Goal: Transaction & Acquisition: Purchase product/service

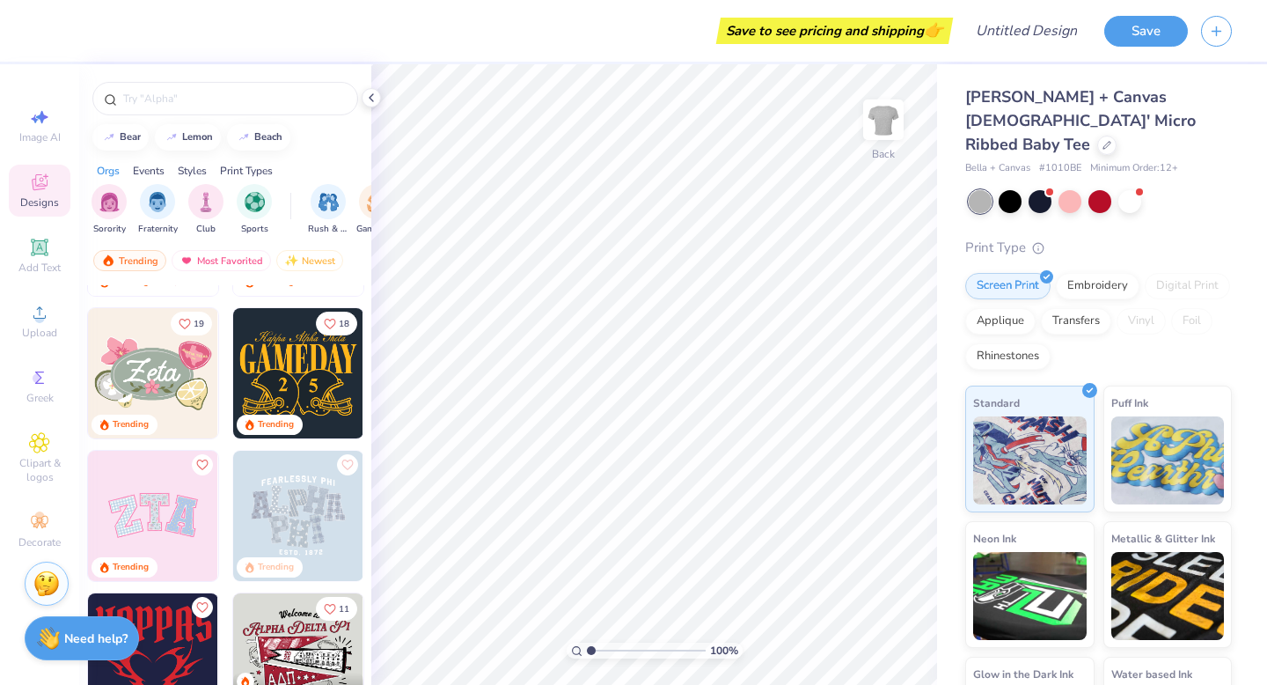
scroll to position [275, 0]
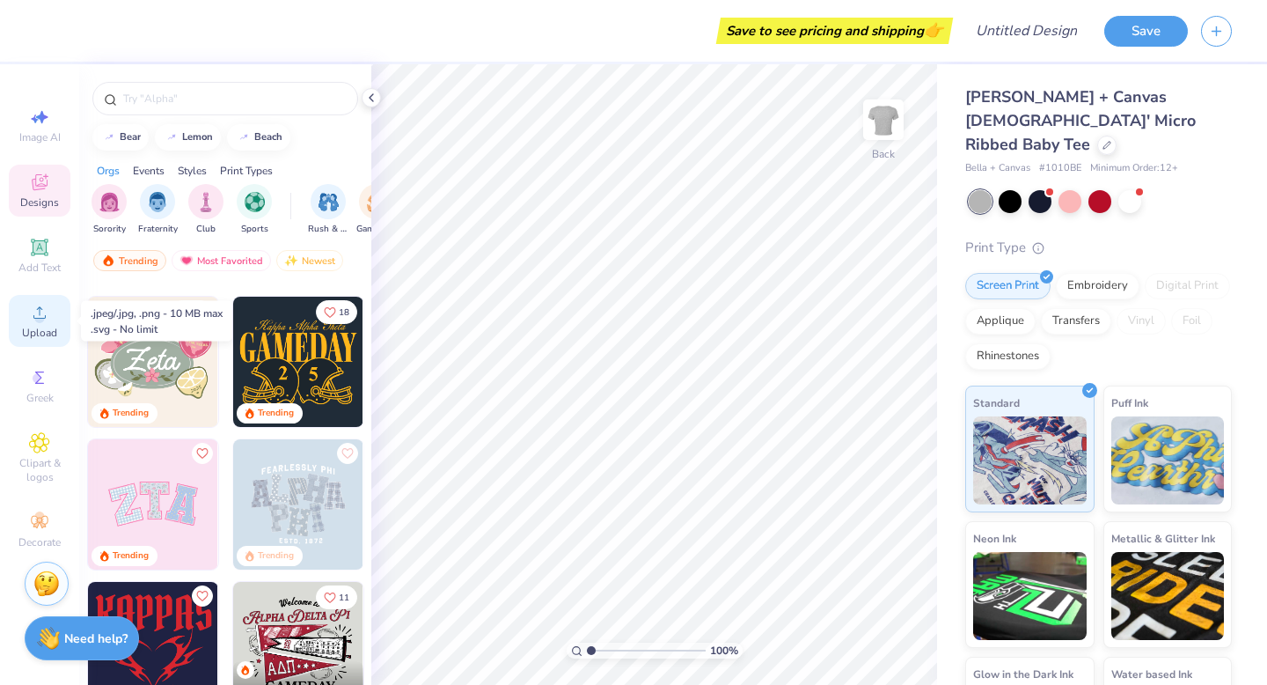
click at [51, 334] on span "Upload" at bounding box center [39, 333] width 35 height 14
click at [1135, 188] on div at bounding box center [1129, 199] width 23 height 23
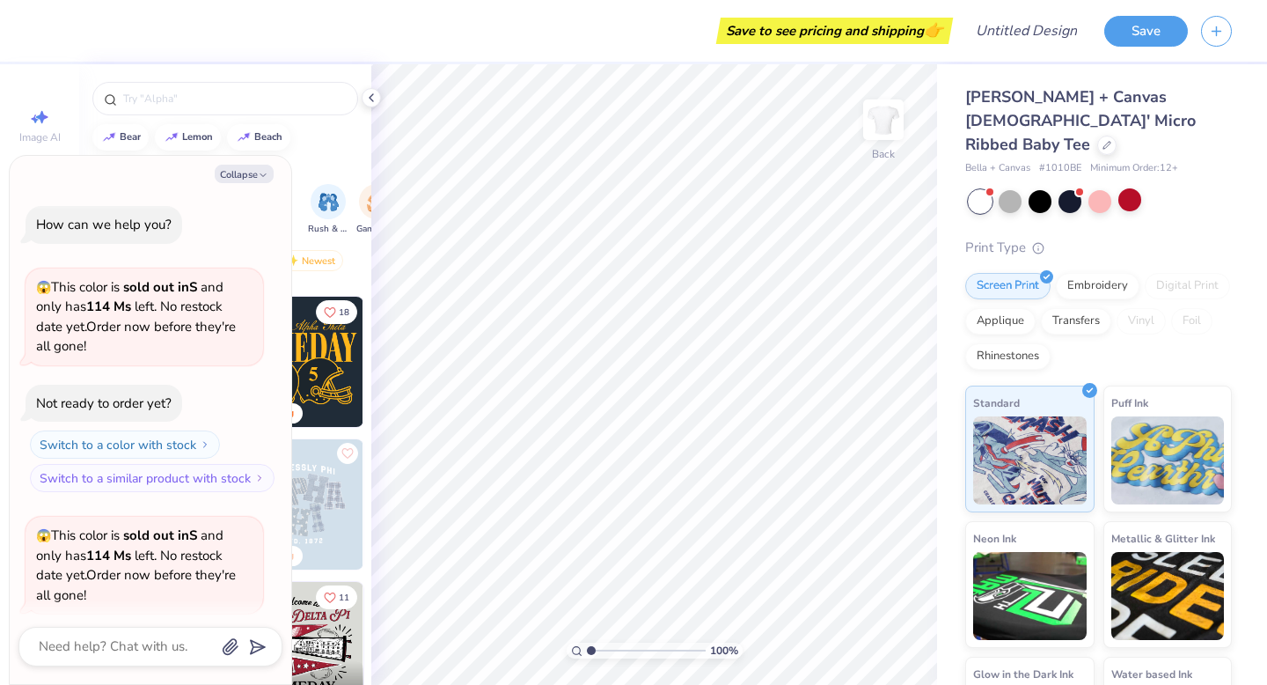
scroll to position [136, 0]
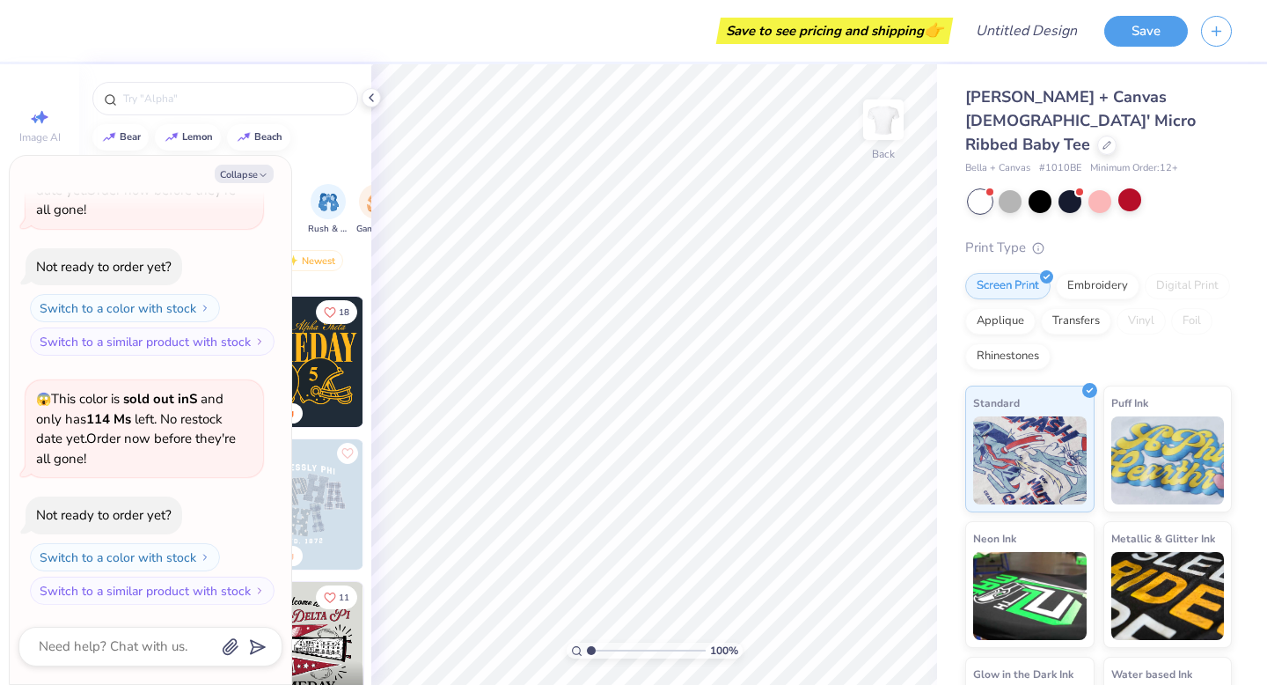
click at [368, 108] on div at bounding box center [225, 94] width 292 height 60
click at [368, 96] on icon at bounding box center [371, 98] width 14 height 14
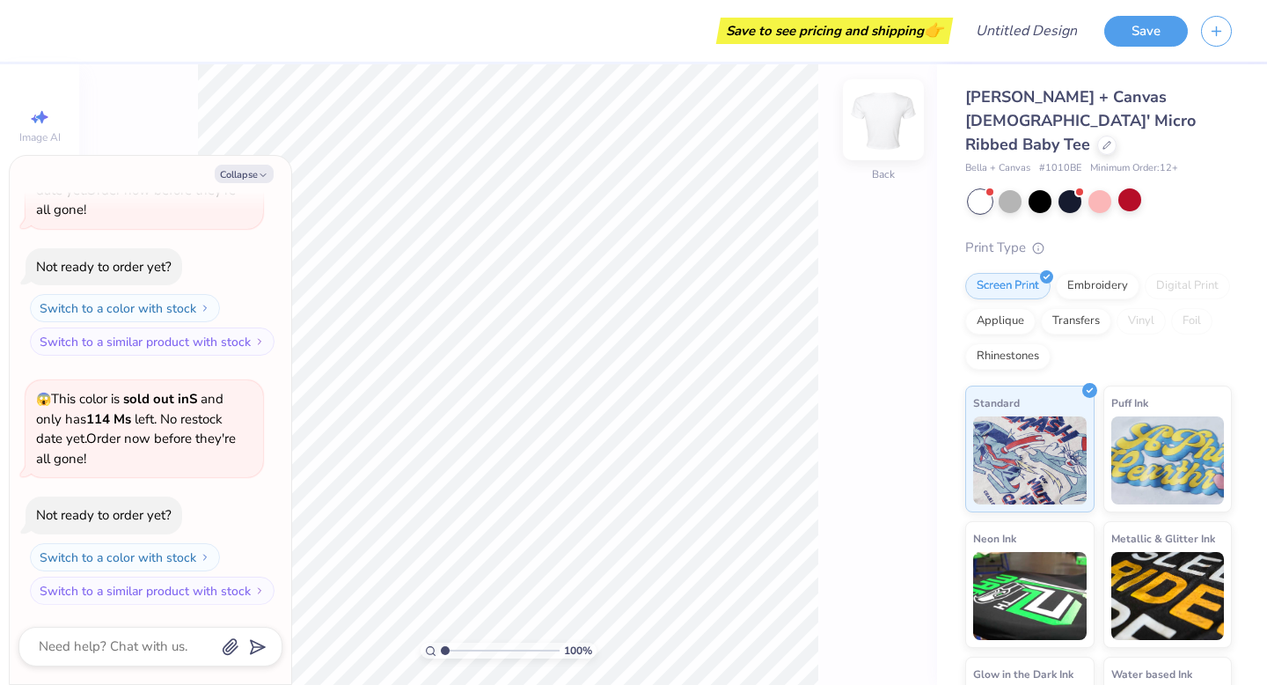
click at [864, 113] on img at bounding box center [883, 119] width 70 height 70
click at [865, 377] on div "100 % Front" at bounding box center [508, 374] width 858 height 620
click at [267, 172] on icon "button" at bounding box center [263, 175] width 11 height 11
type textarea "x"
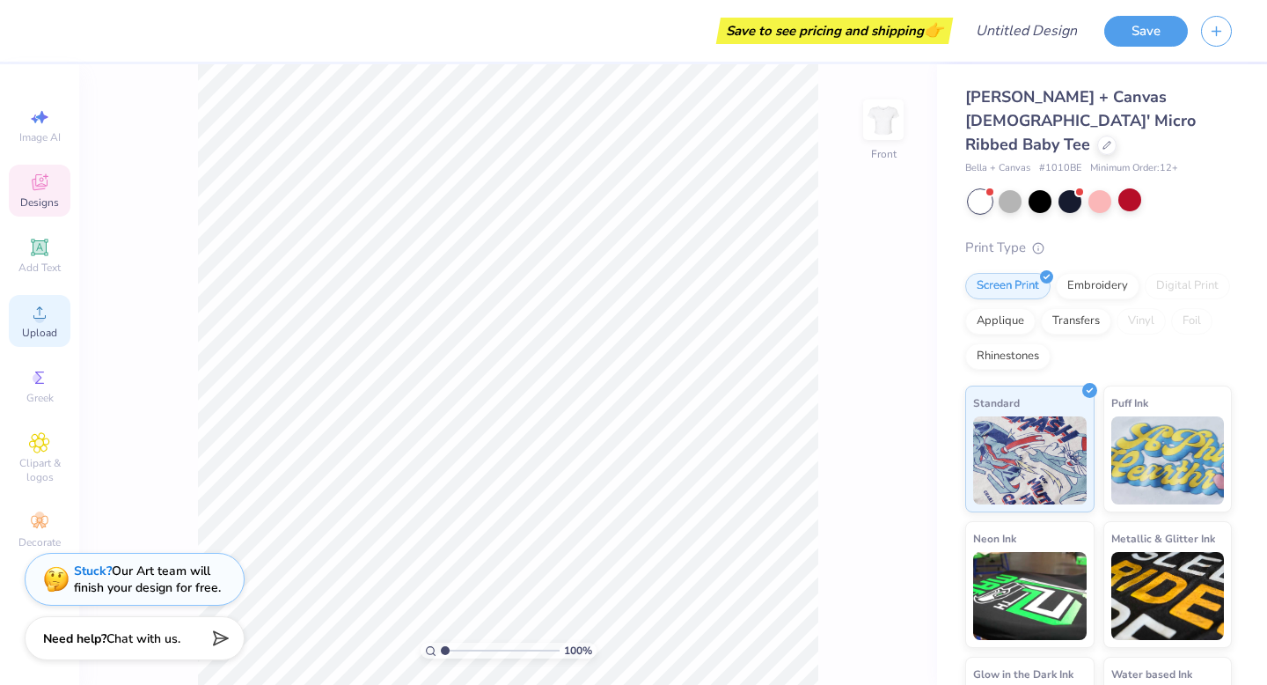
click at [42, 329] on span "Upload" at bounding box center [39, 333] width 35 height 14
click at [29, 318] on icon at bounding box center [39, 312] width 21 height 21
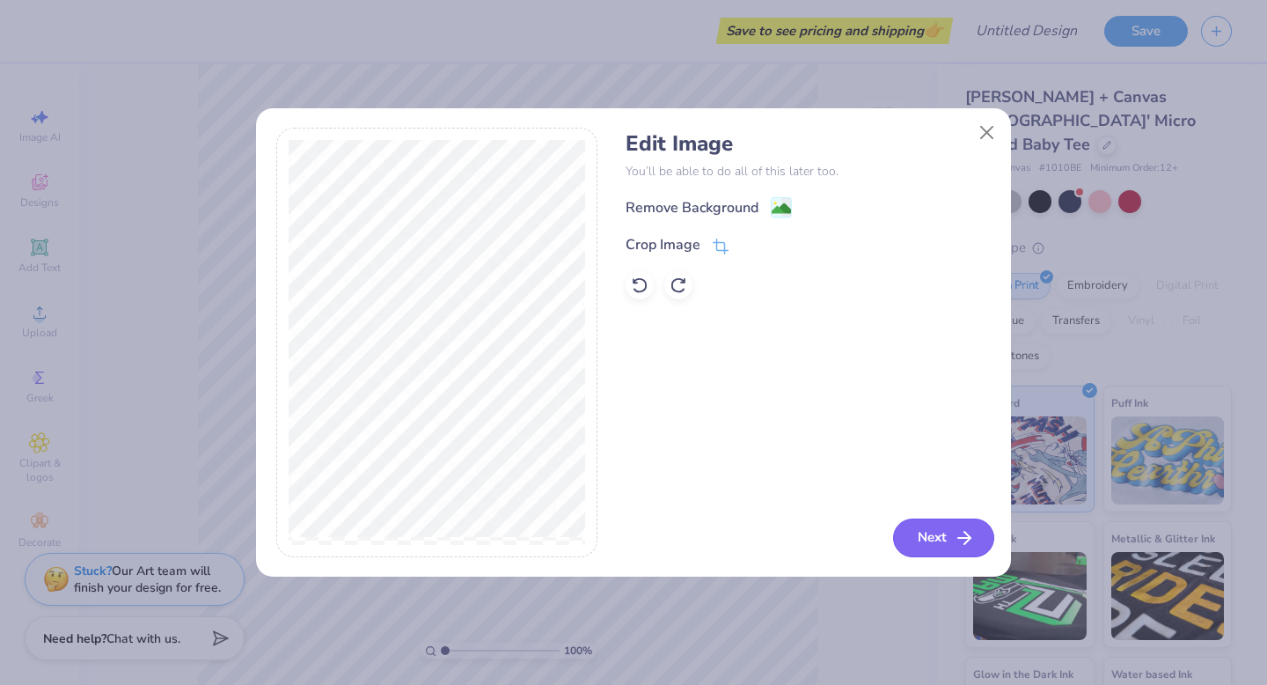
click at [960, 549] on button "Next" at bounding box center [943, 537] width 101 height 39
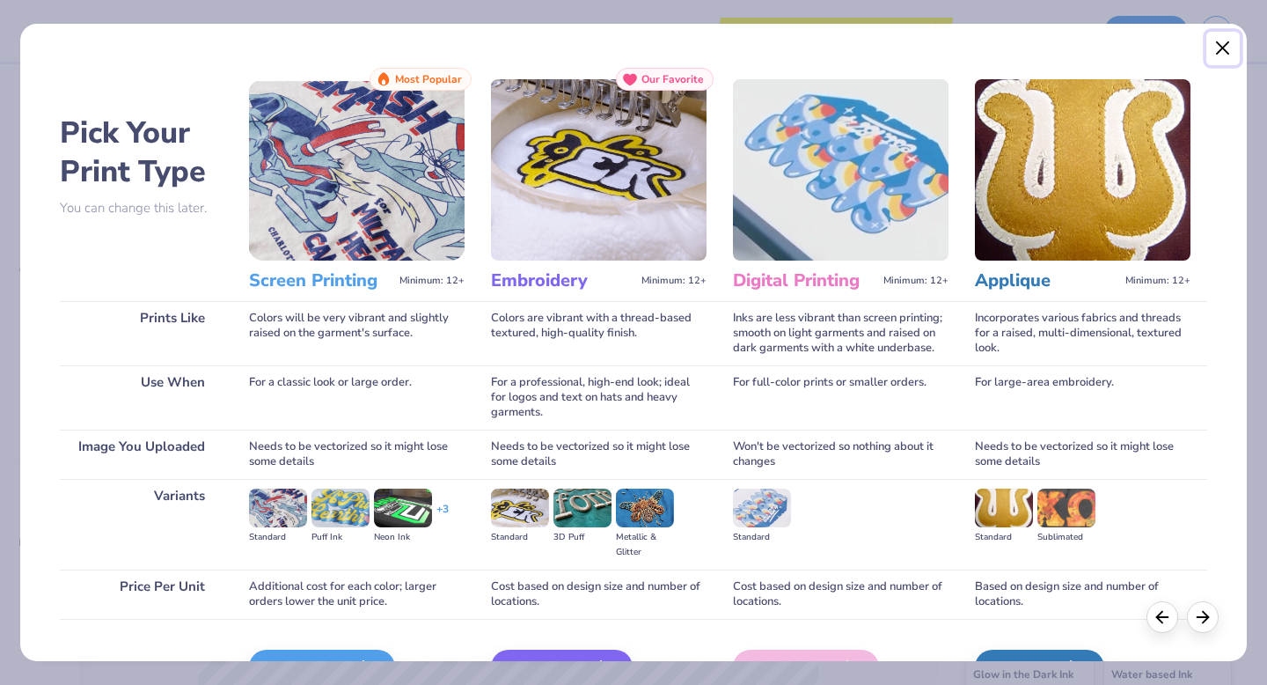
click at [1229, 37] on button "Close" at bounding box center [1222, 48] width 33 height 33
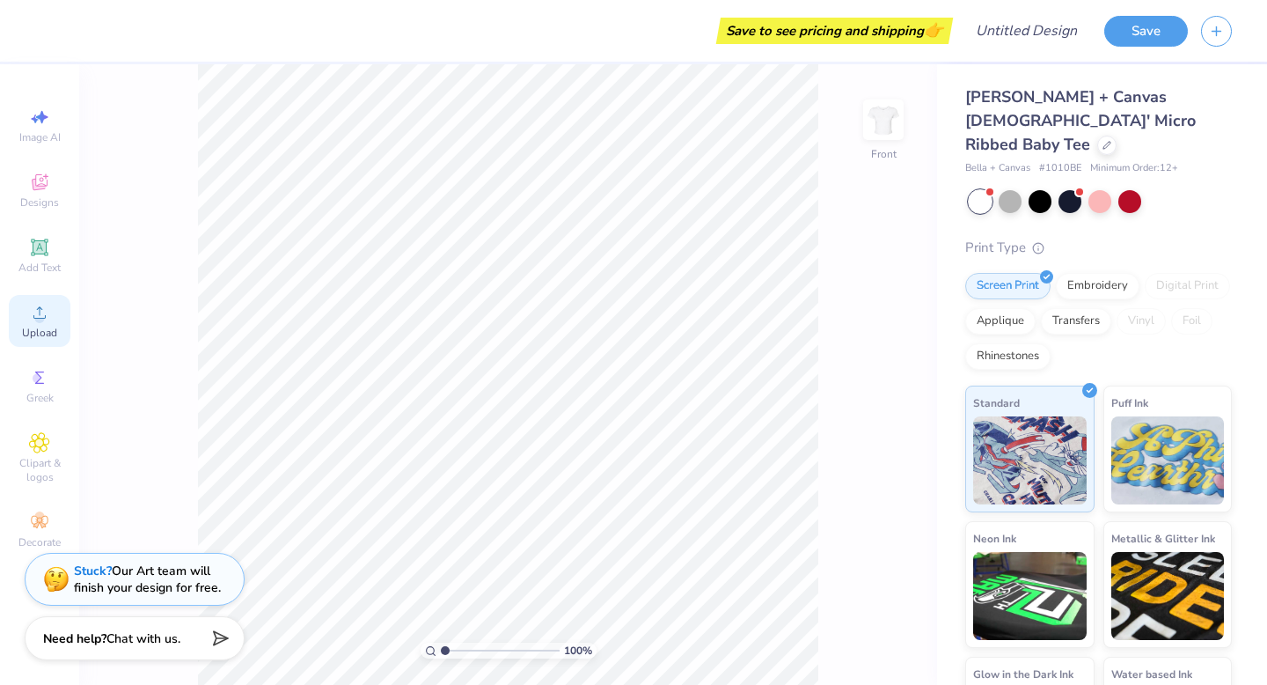
click at [42, 311] on icon at bounding box center [39, 312] width 21 height 21
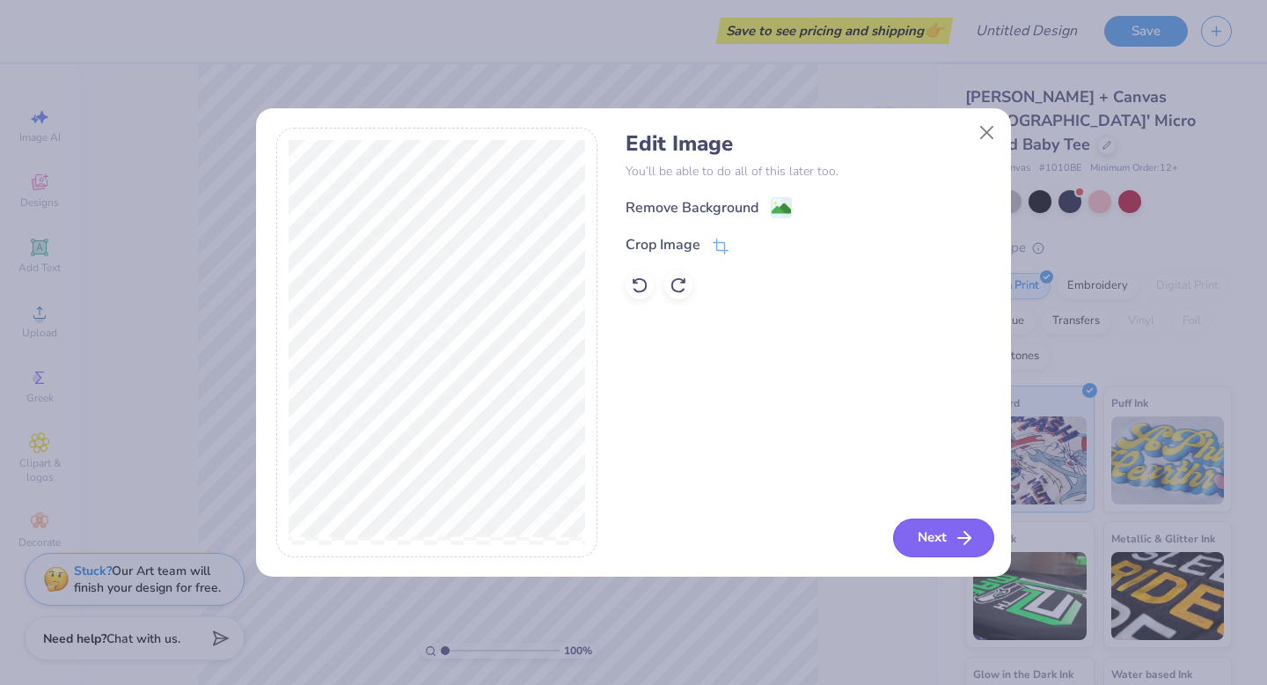
click at [932, 526] on button "Next" at bounding box center [943, 537] width 101 height 39
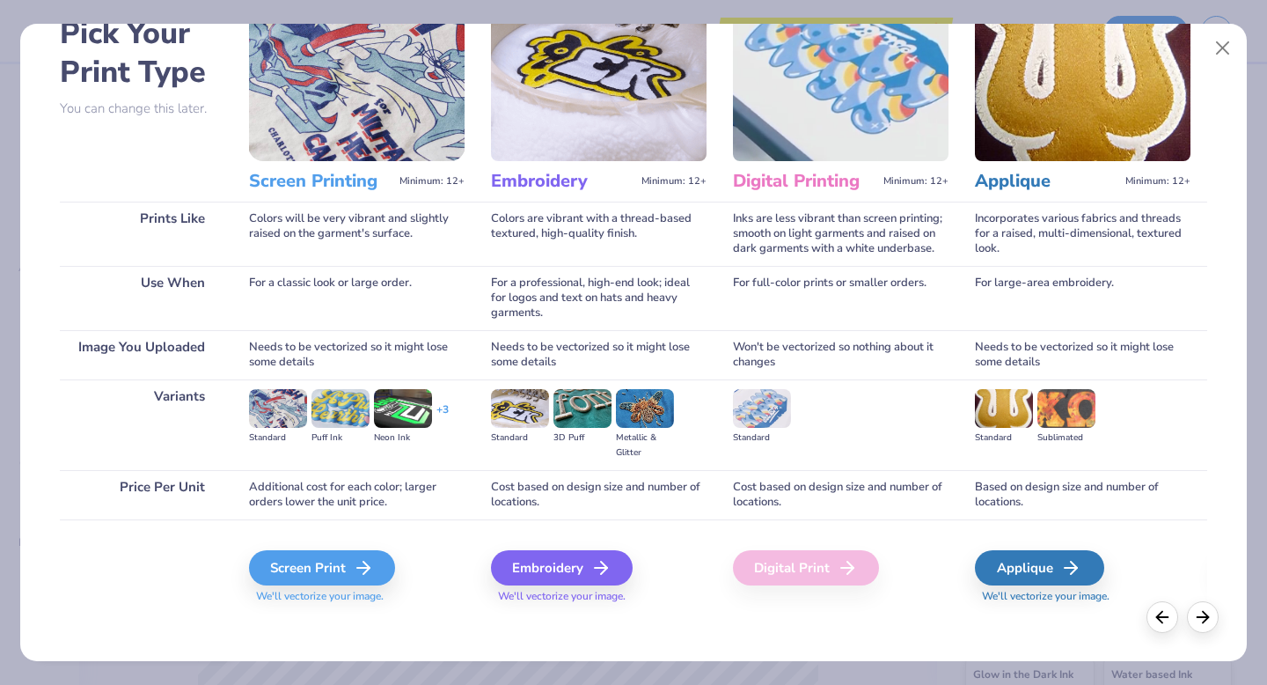
scroll to position [105, 0]
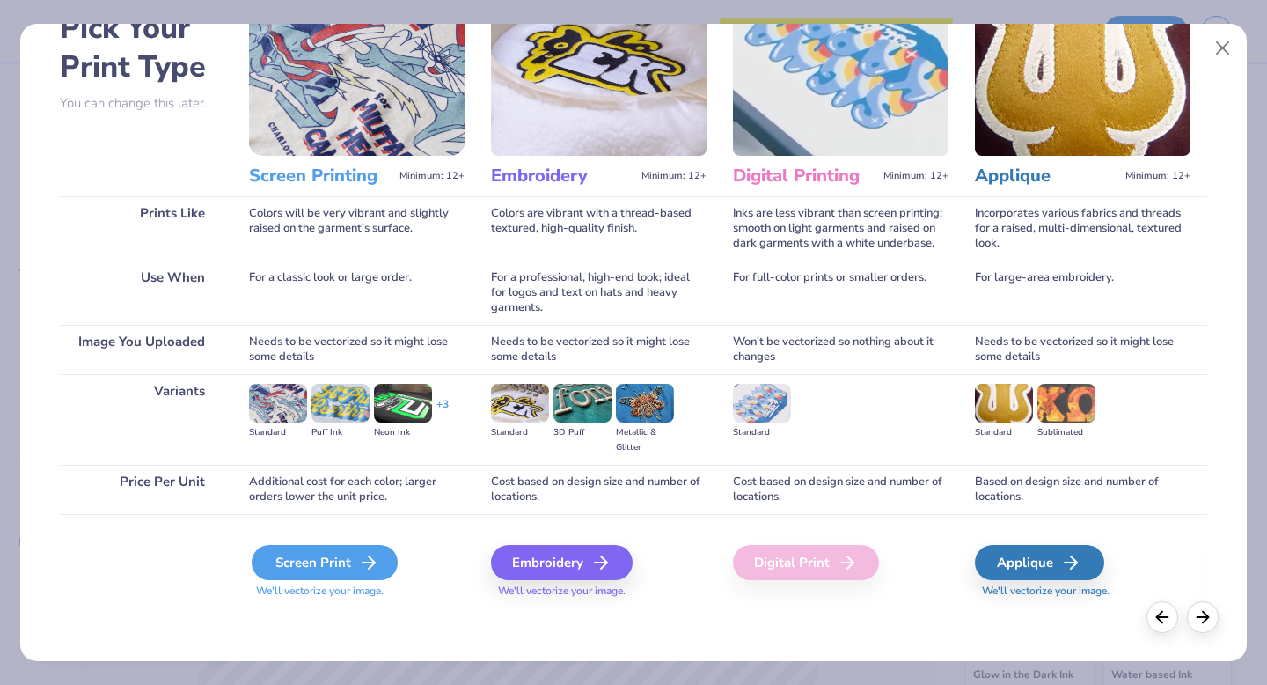
click at [358, 560] on icon at bounding box center [368, 562] width 21 height 21
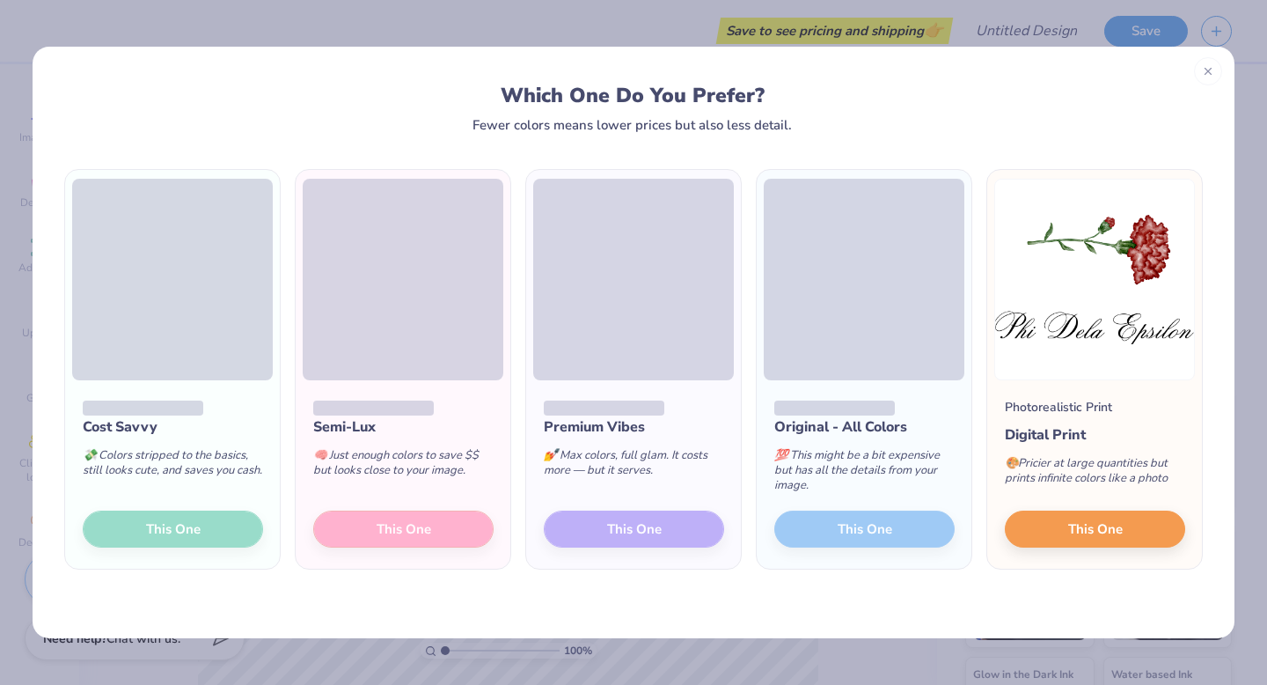
click at [176, 529] on div "Cost Savvy 💸 Colors stripped to the basics, still looks cute, and saves you cas…" at bounding box center [172, 474] width 215 height 188
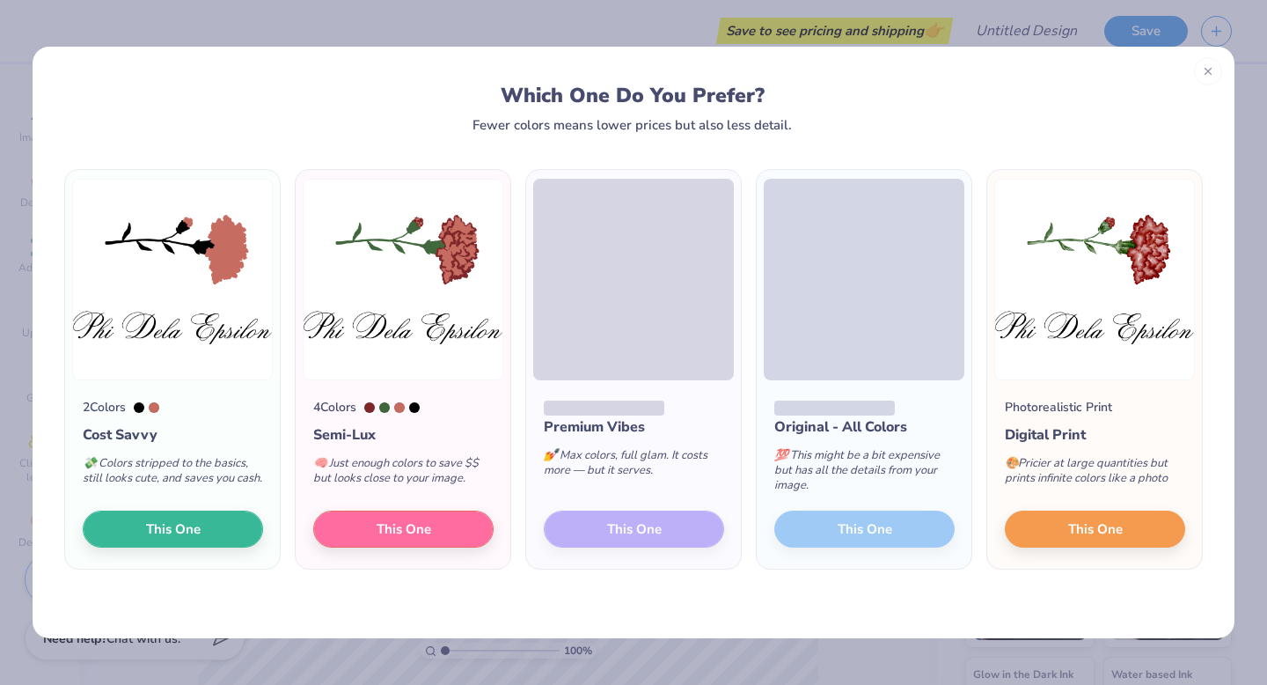
click at [223, 503] on div "💸 Colors stripped to the basics, still looks cute, and saves you cash." at bounding box center [173, 474] width 180 height 58
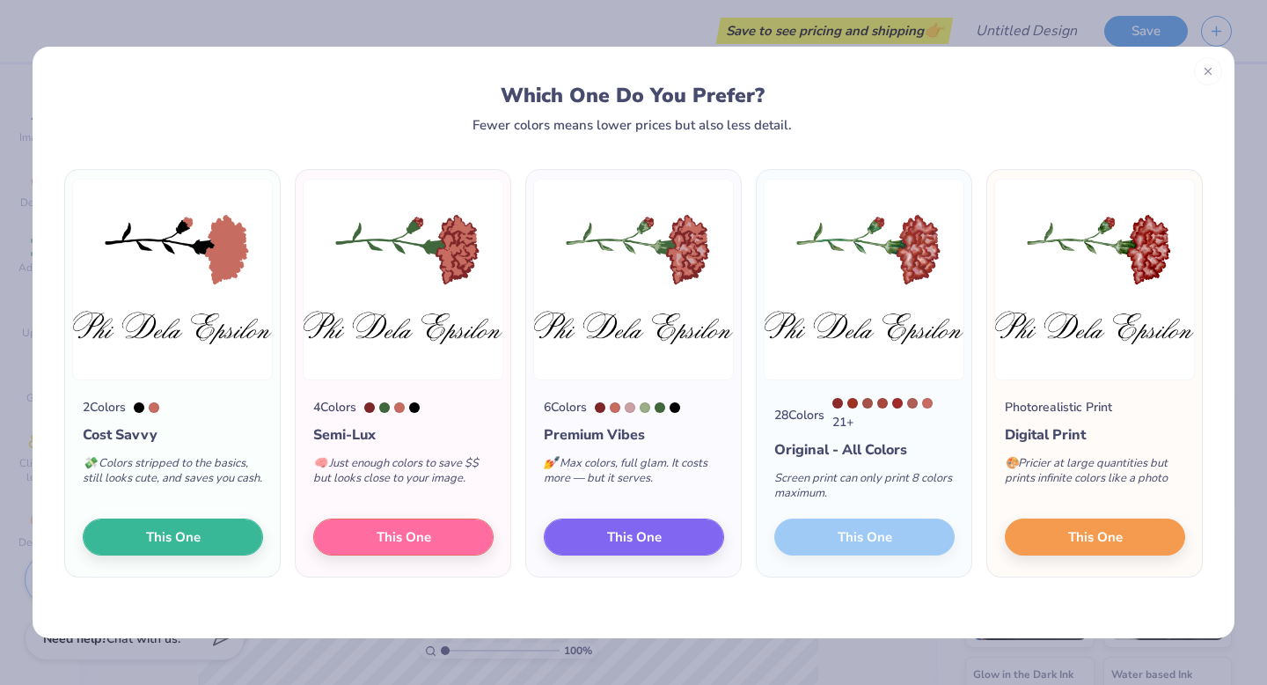
click at [883, 541] on div "28 Colors 21 + Original - All Colors Screen print can only print 8 colors maxim…" at bounding box center [864, 478] width 215 height 196
click at [853, 534] on div "28 Colors 21 + Original - All Colors Screen print can only print 8 colors maxim…" at bounding box center [864, 478] width 215 height 196
click at [644, 538] on span "This One" at bounding box center [634, 534] width 55 height 20
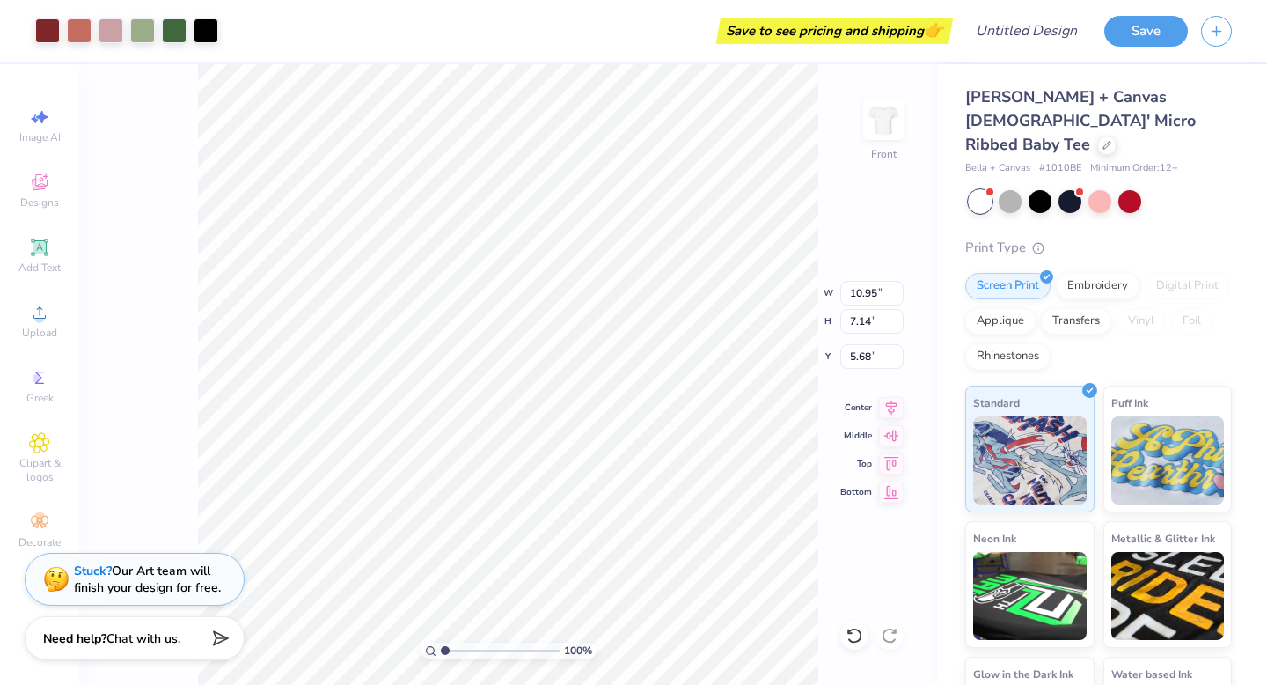
type input "3.00"
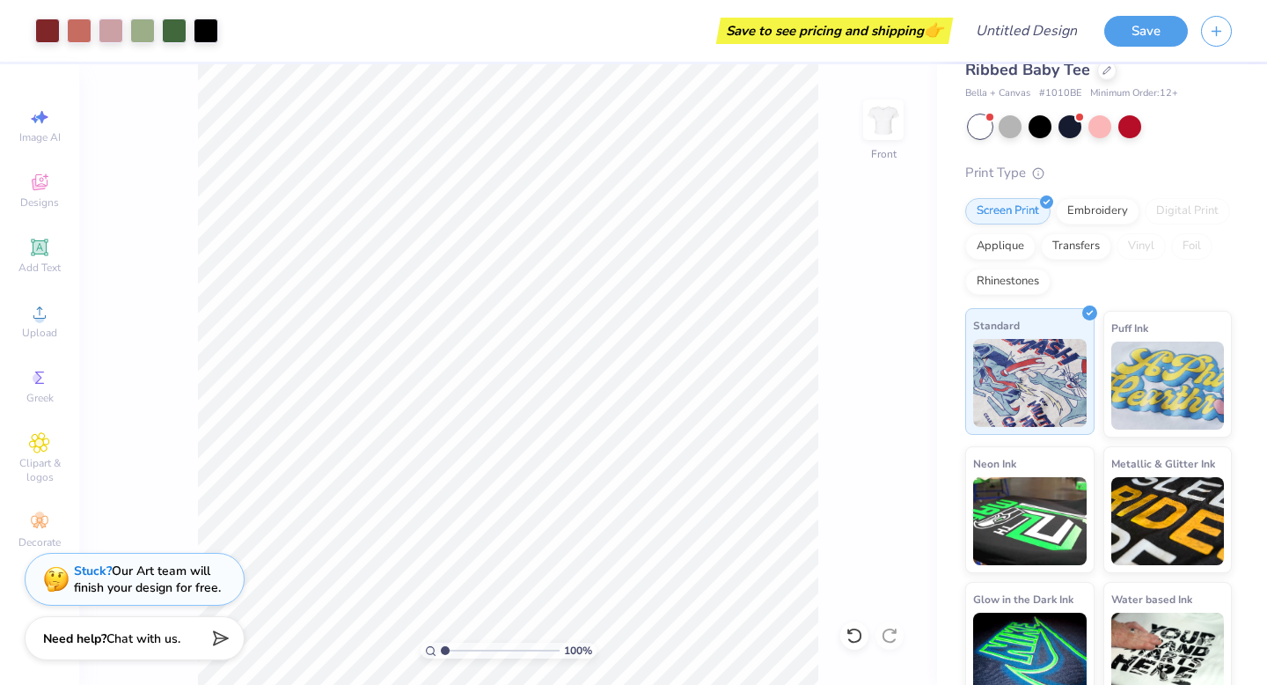
scroll to position [0, 0]
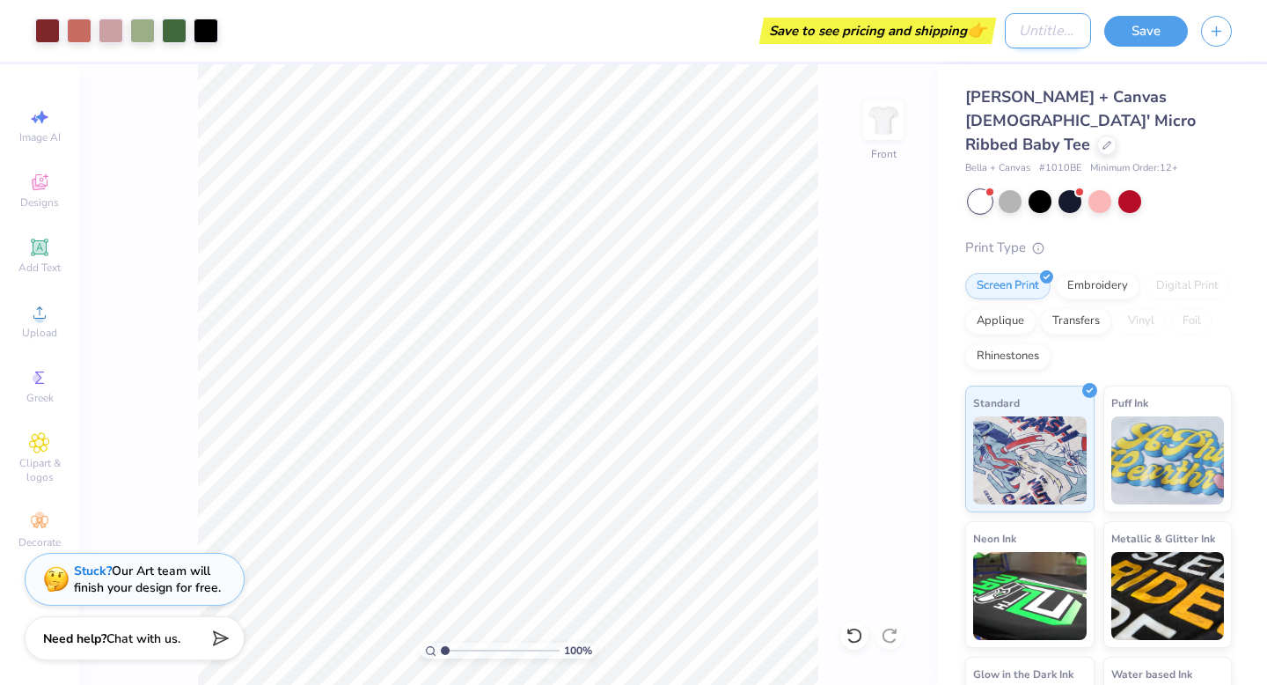
click at [1076, 40] on input "Design Title" at bounding box center [1048, 30] width 86 height 35
type input "baby teee"
click at [883, 527] on div "100 % Front" at bounding box center [508, 374] width 858 height 620
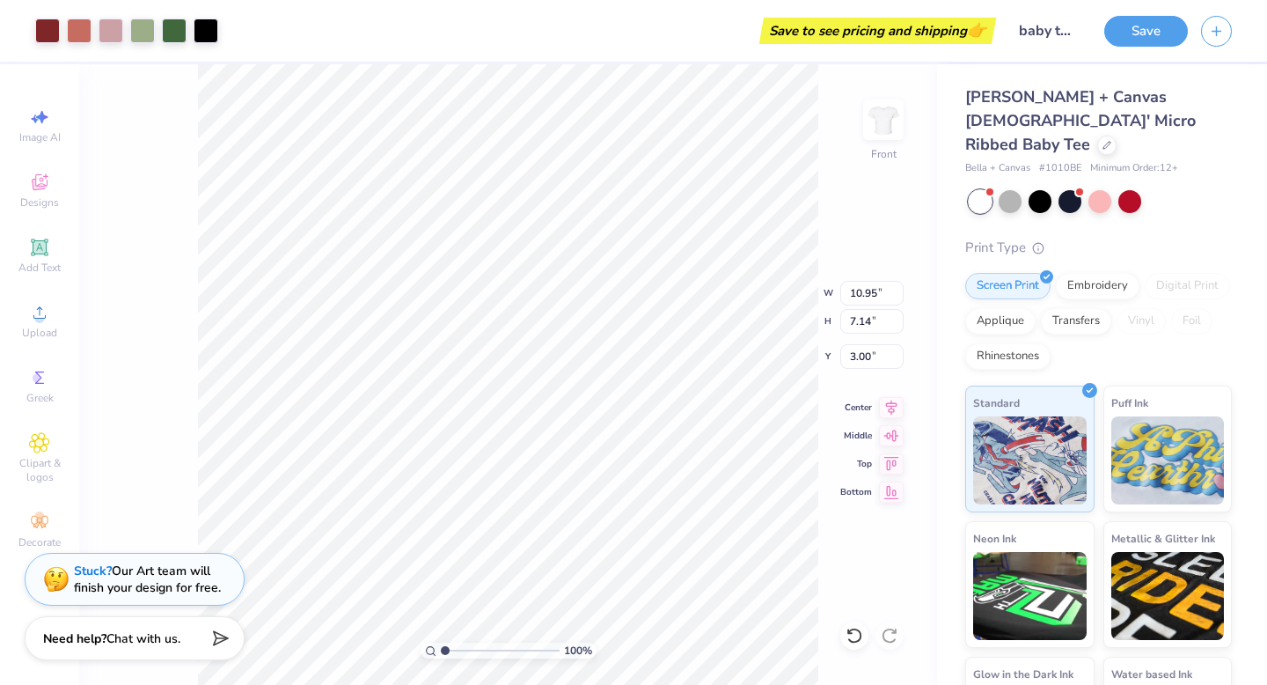
type input "9.83"
type input "6.41"
type input "3.28"
type input "7.14"
type input "4.66"
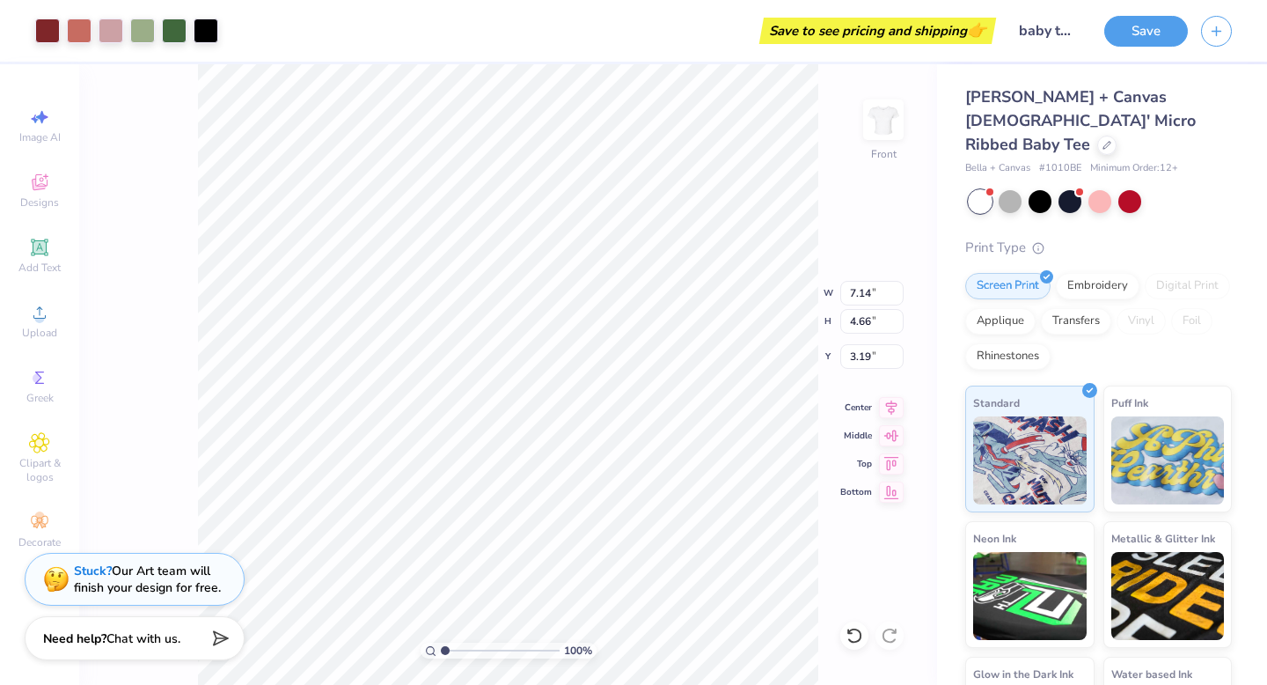
type input "3.00"
type input "8.35"
type input "5.45"
type input "8.84"
type input "5.77"
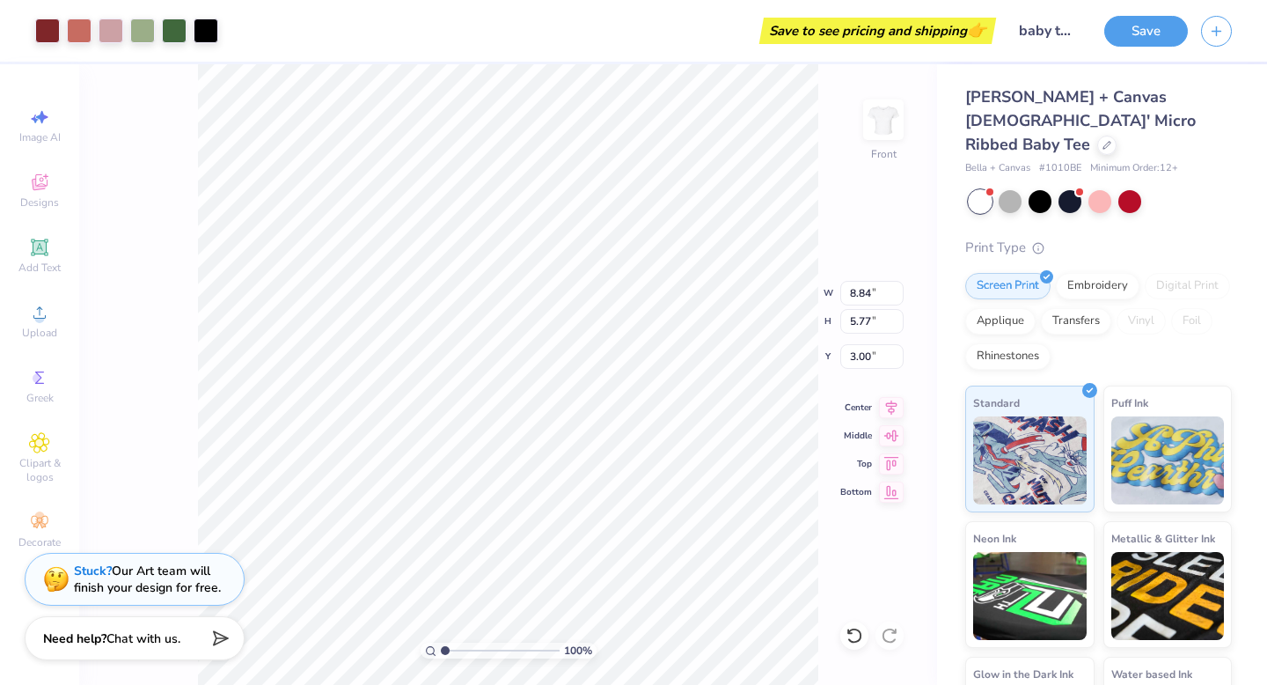
type input "9.41"
type input "6.14"
click at [890, 407] on icon at bounding box center [891, 405] width 11 height 15
click at [890, 460] on icon at bounding box center [891, 460] width 25 height 21
click at [894, 434] on icon at bounding box center [891, 432] width 25 height 21
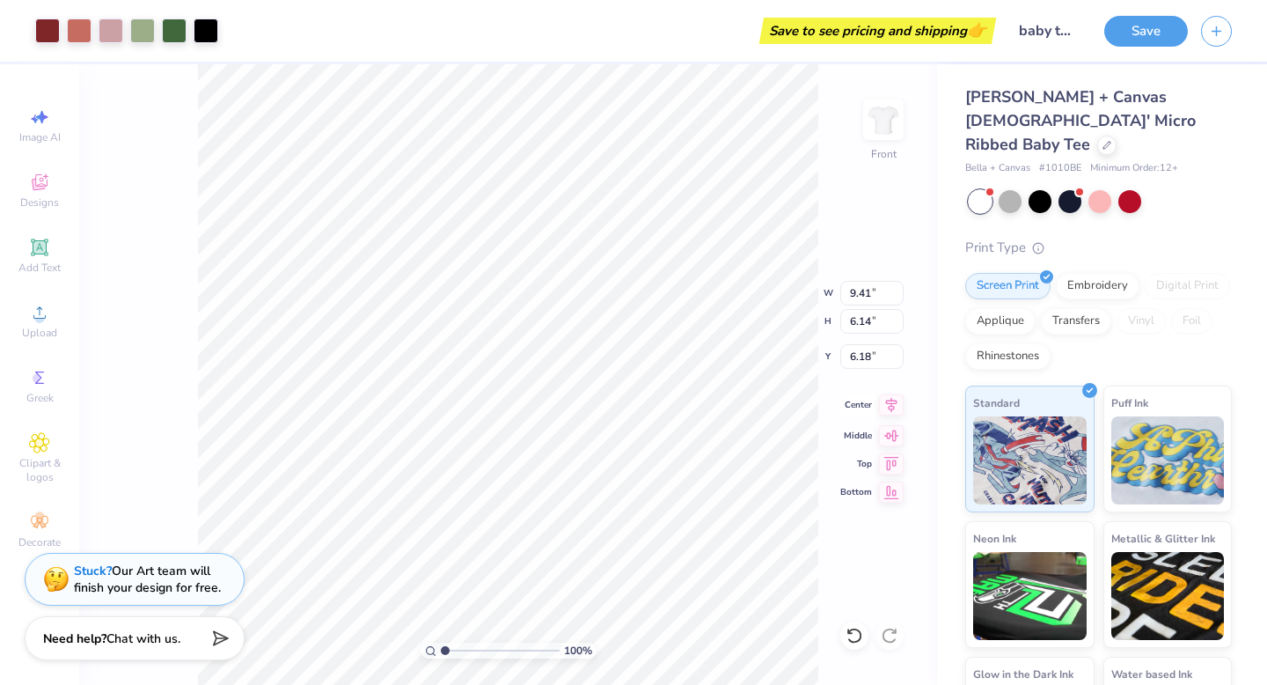
click at [890, 403] on icon at bounding box center [891, 405] width 11 height 15
type input "3.30"
type input "1.29"
type textarea "x"
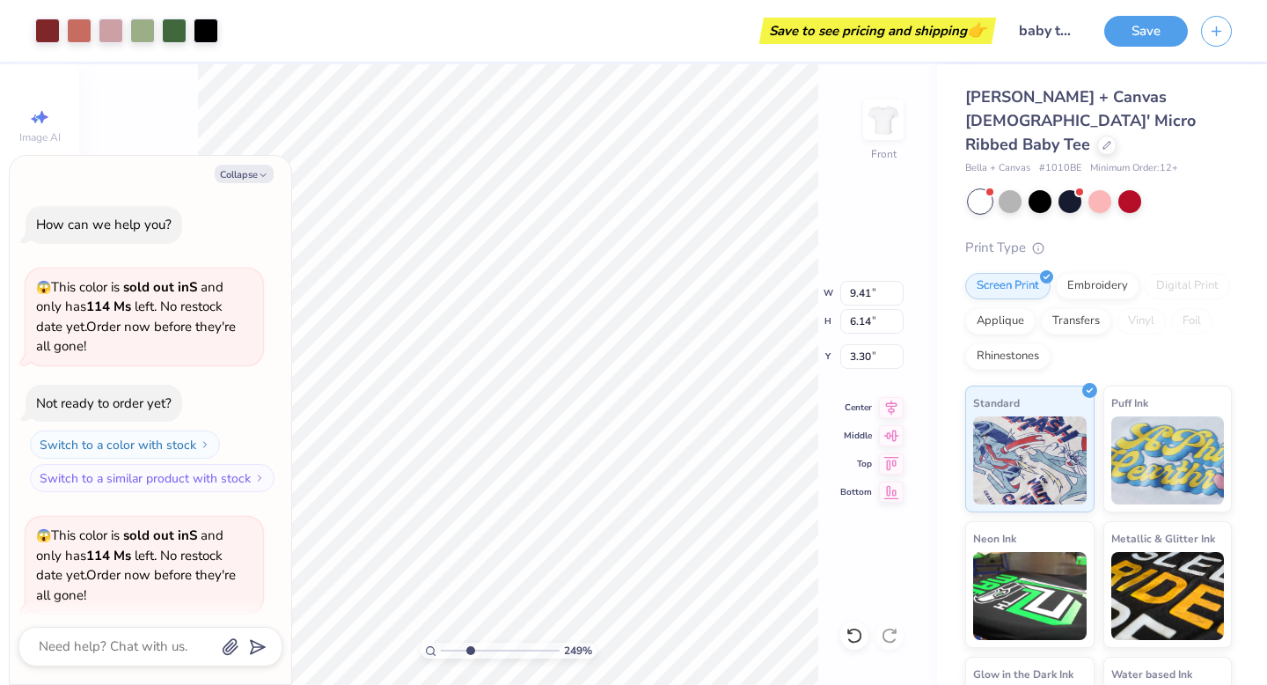
scroll to position [244, 0]
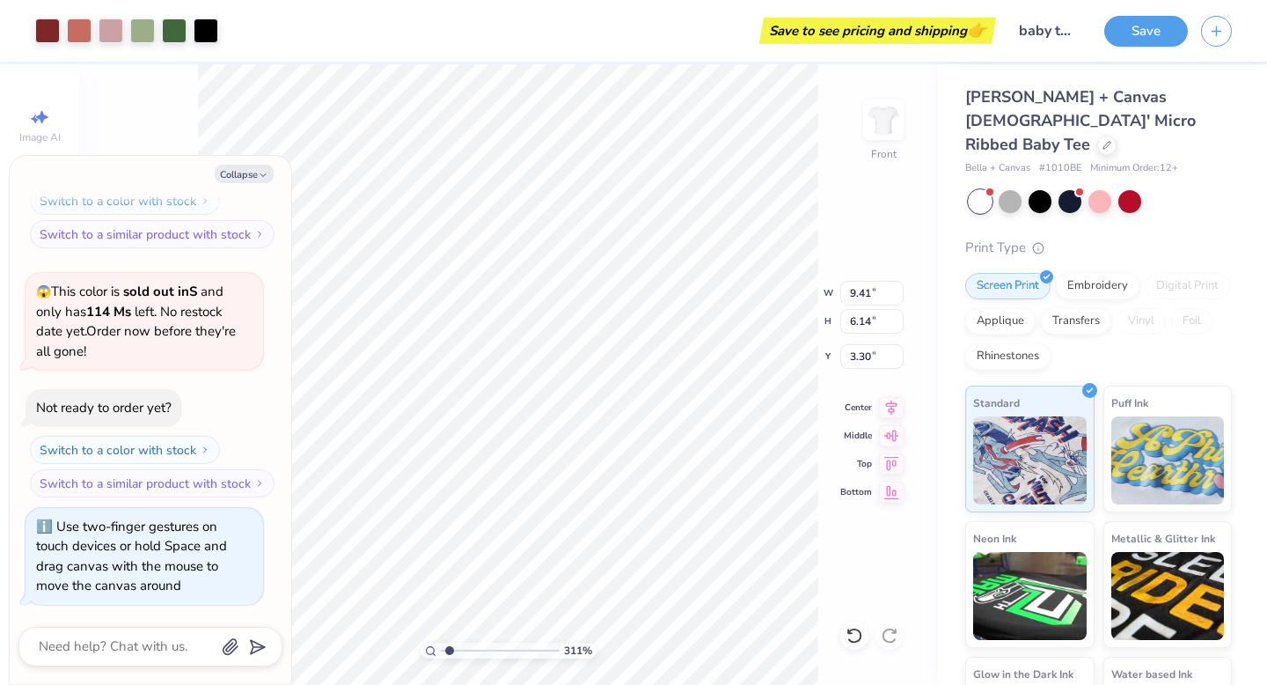
type input "1"
drag, startPoint x: 448, startPoint y: 644, endPoint x: 342, endPoint y: 639, distance: 105.7
click at [441, 642] on input "range" at bounding box center [500, 650] width 119 height 16
click at [231, 177] on button "Collapse" at bounding box center [244, 174] width 59 height 18
type textarea "x"
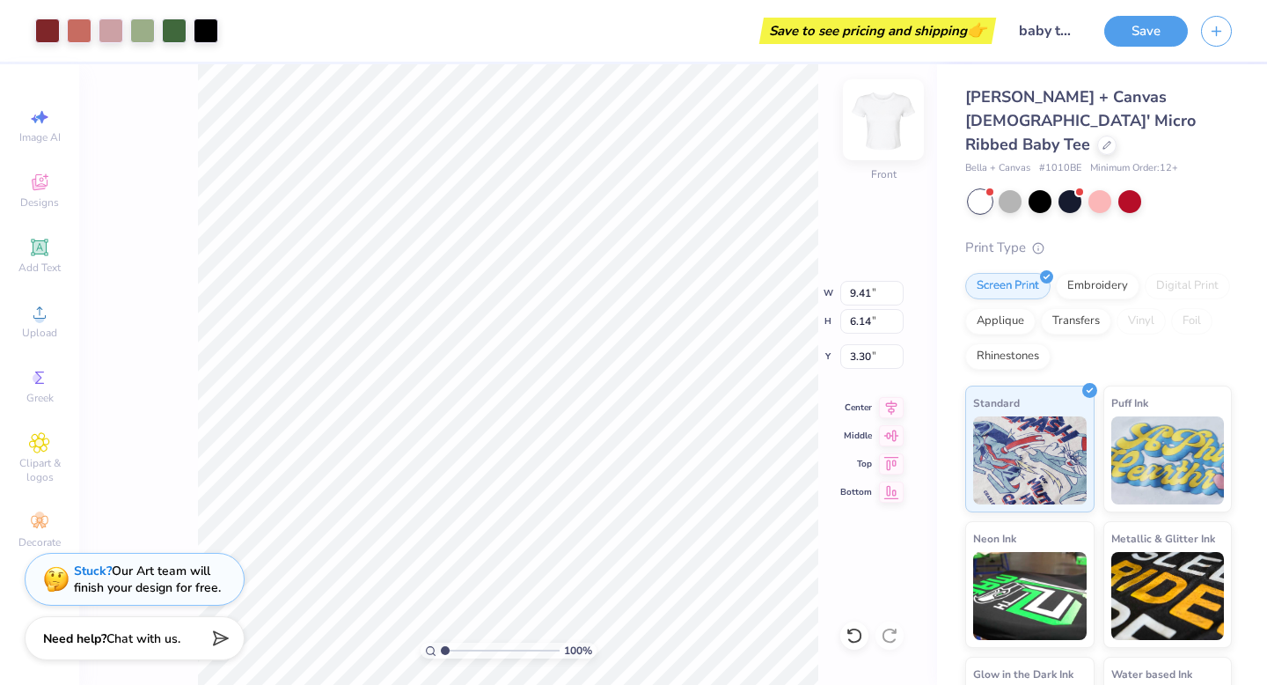
click at [887, 114] on img at bounding box center [883, 119] width 70 height 70
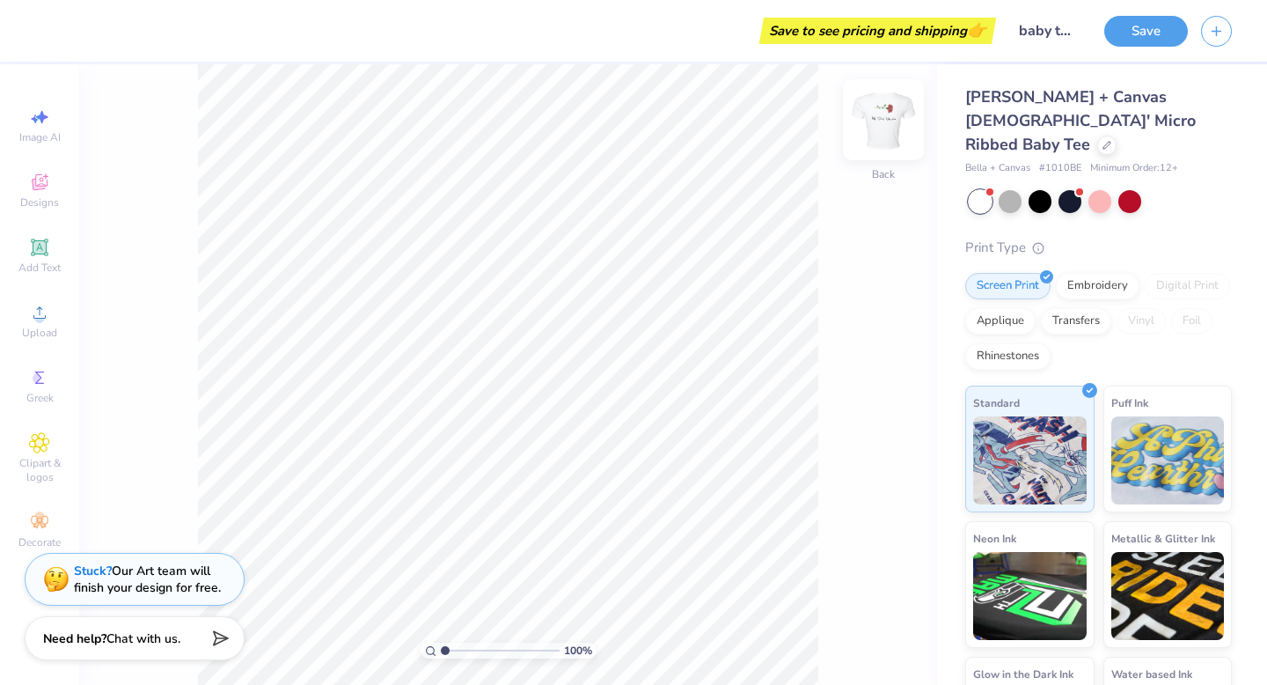
click at [883, 121] on img at bounding box center [883, 119] width 70 height 70
click at [864, 131] on img at bounding box center [883, 119] width 70 height 70
click at [38, 319] on circle at bounding box center [39, 318] width 10 height 10
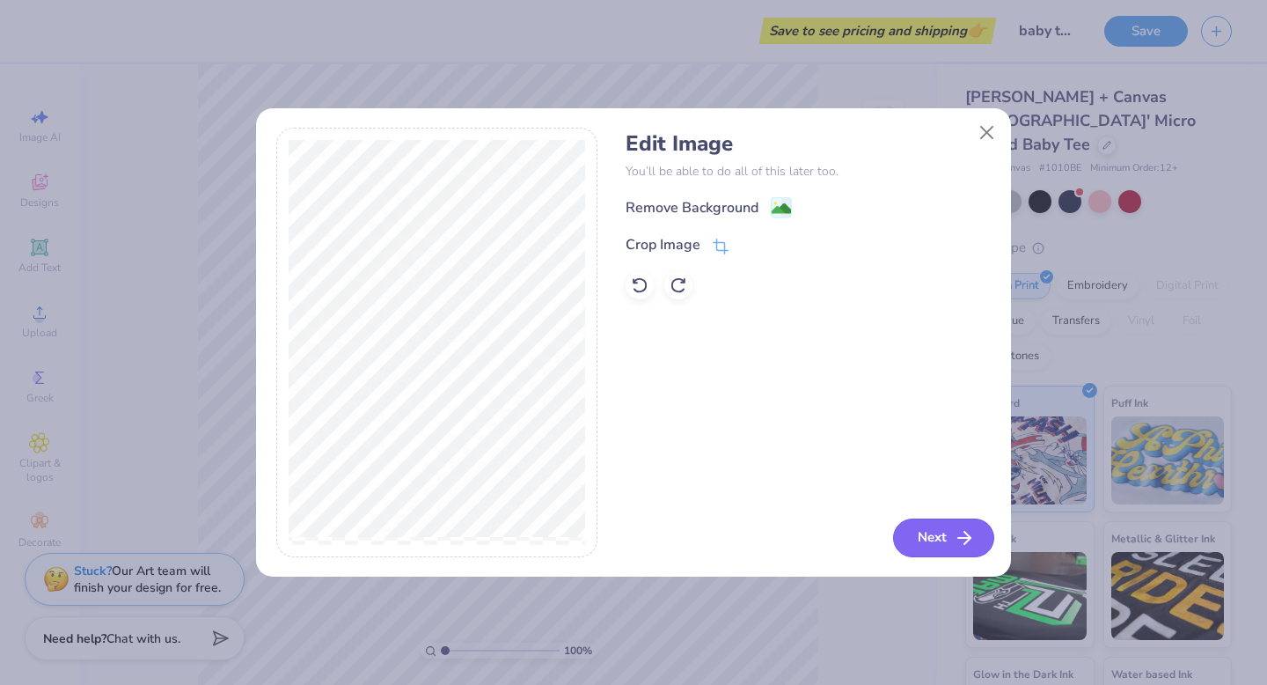
click at [947, 553] on button "Next" at bounding box center [943, 537] width 101 height 39
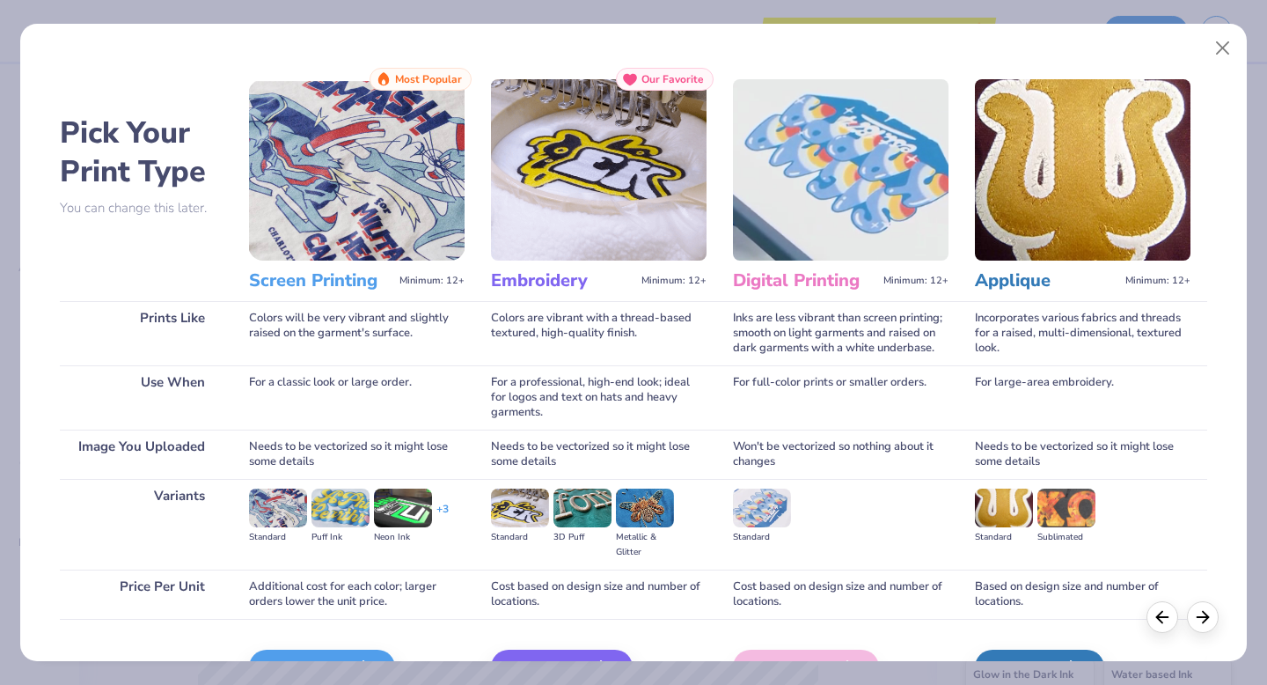
scroll to position [105, 0]
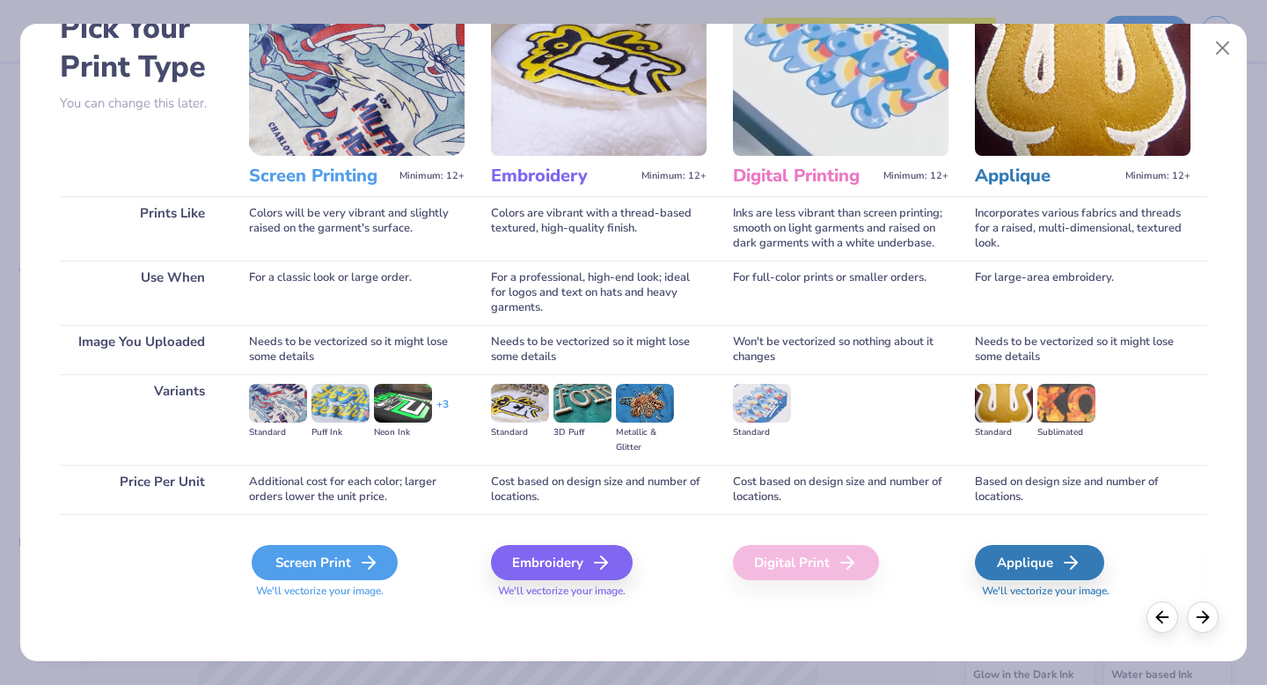
click at [287, 553] on div "Screen Print" at bounding box center [325, 562] width 146 height 35
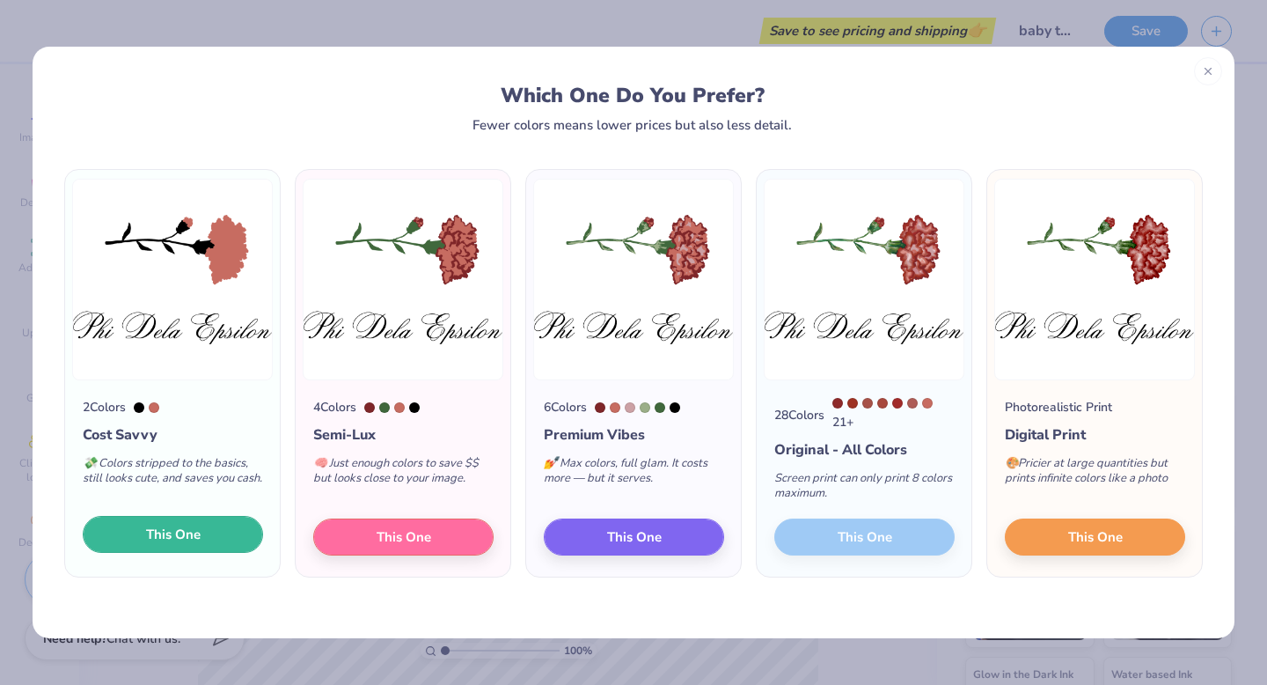
click at [249, 531] on button "This One" at bounding box center [173, 534] width 180 height 37
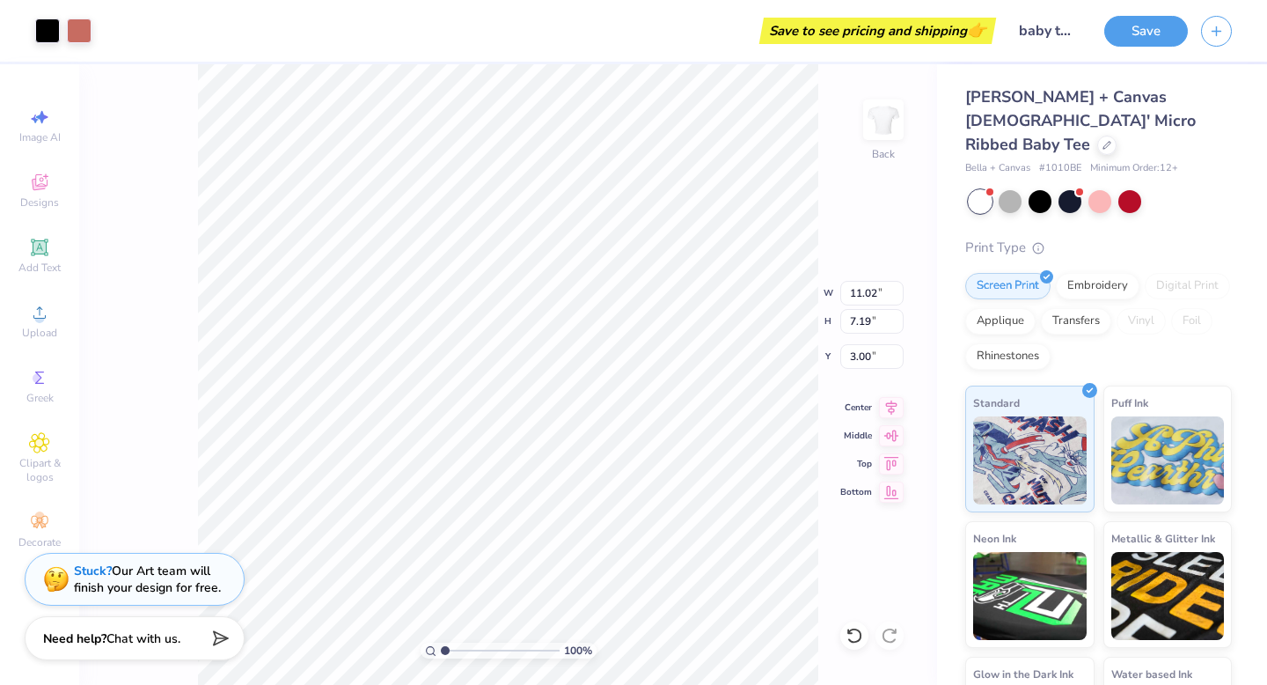
type input "1.31"
type input "8.01"
type input "5.22"
type input "3.00"
type input "8.46"
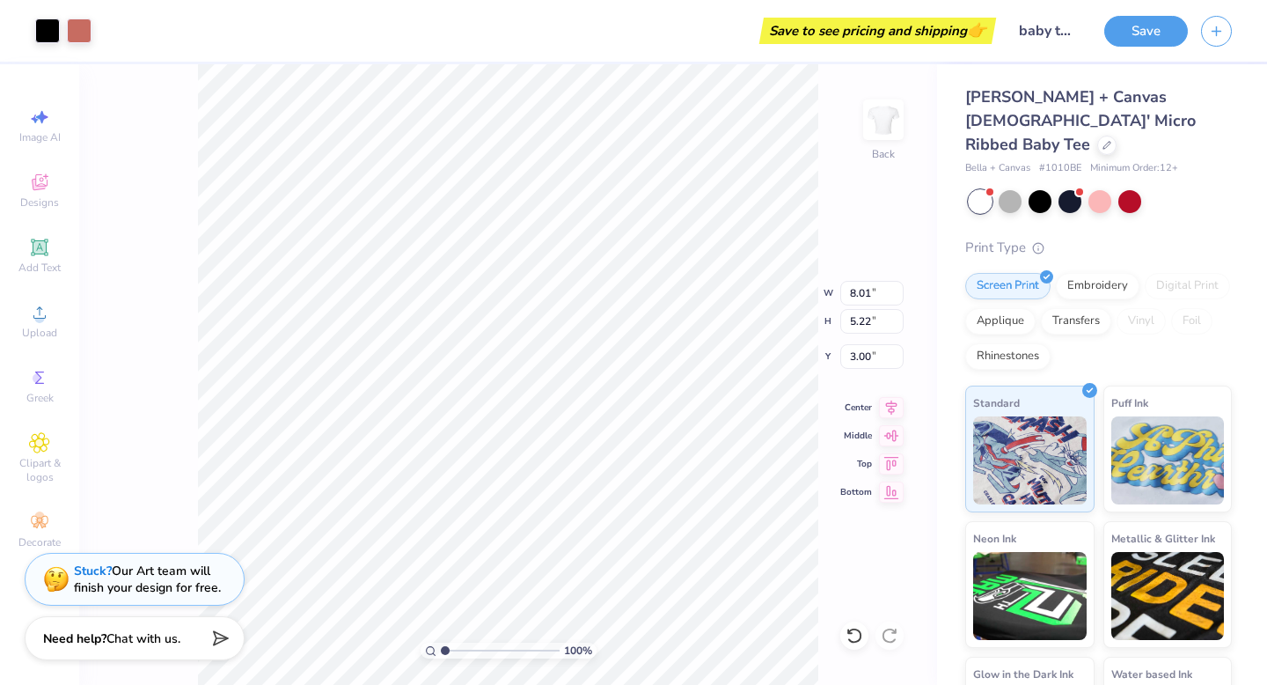
type input "5.51"
type input "8.43"
type input "5.49"
click at [176, 461] on div "100 % Back W 8.43 8.43 " H 5.49 5.49 " Y 3.00 3.00 " Center Middle Top Bottom" at bounding box center [508, 374] width 858 height 620
click at [1145, 19] on button "Save" at bounding box center [1146, 28] width 84 height 31
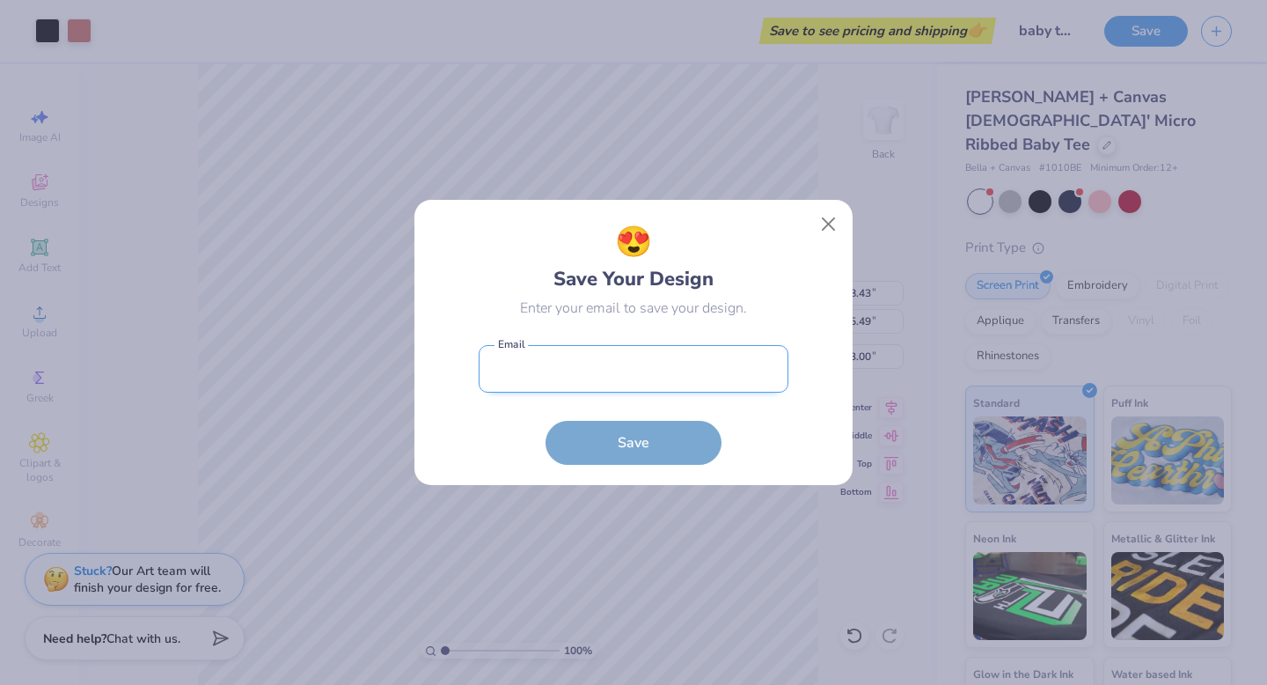
click at [713, 357] on input "email" at bounding box center [634, 369] width 310 height 48
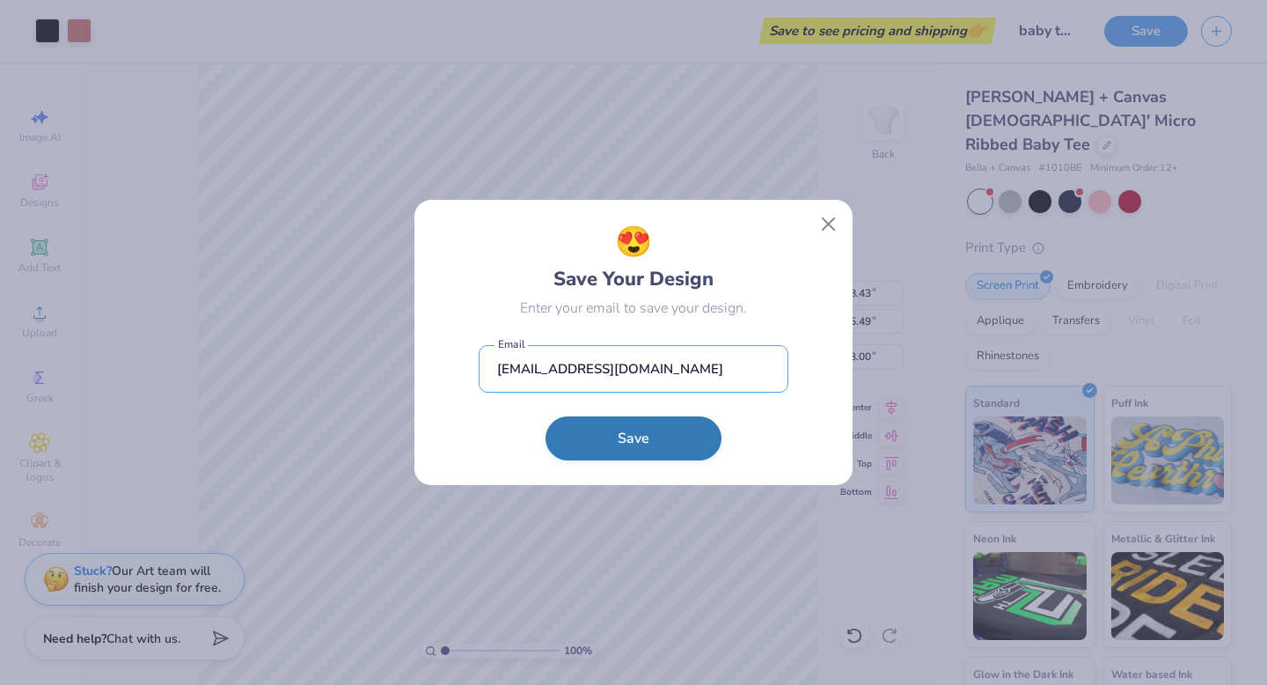
type input "[EMAIL_ADDRESS][DOMAIN_NAME]"
click at [663, 433] on button "Save" at bounding box center [634, 438] width 176 height 44
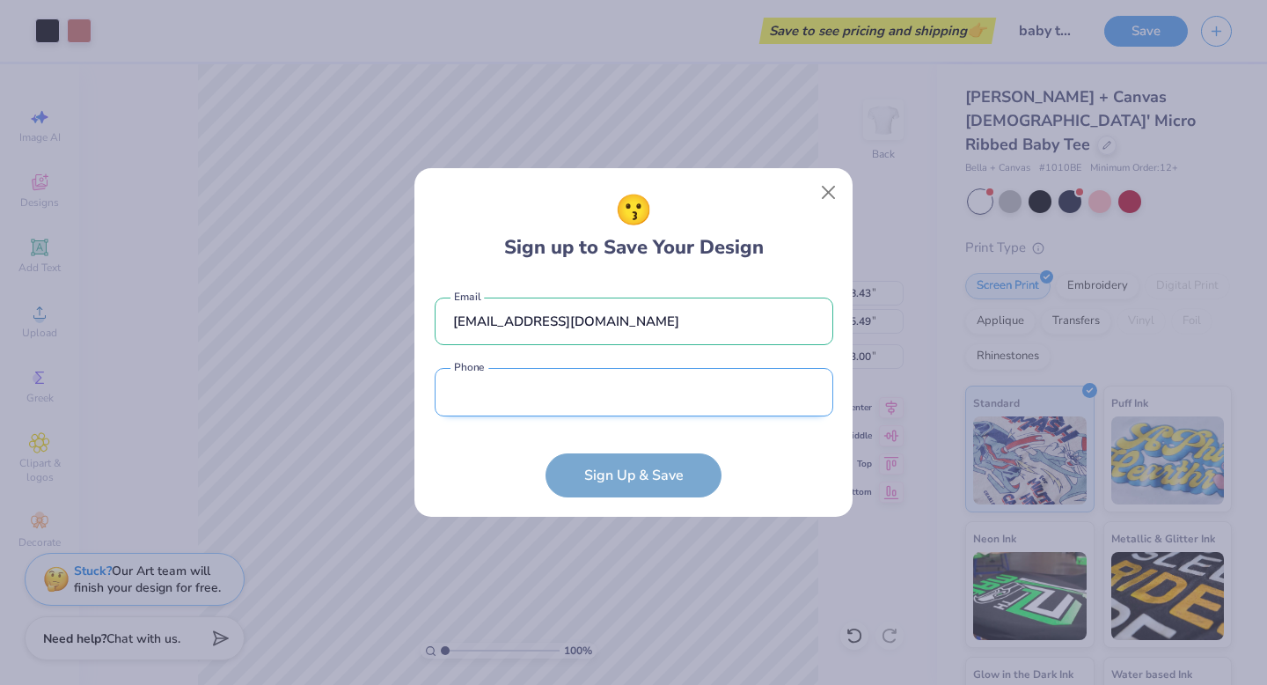
click at [668, 383] on input "tel" at bounding box center [634, 392] width 399 height 48
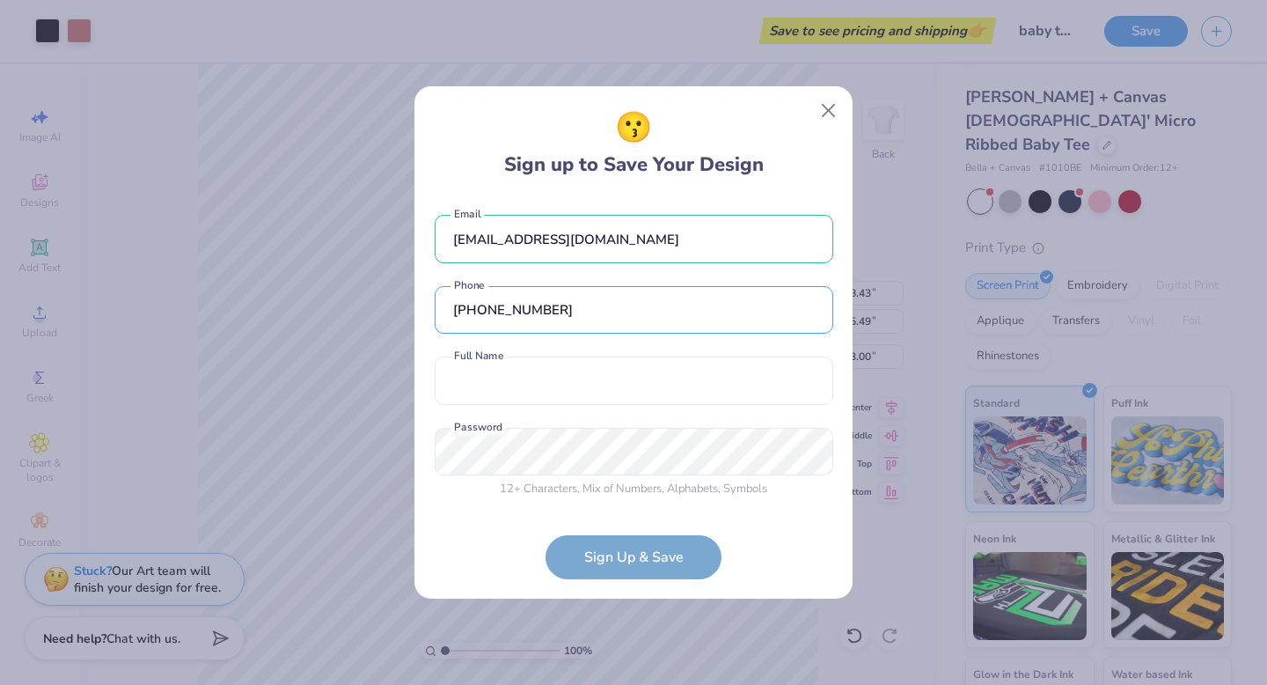
type input "[PHONE_NUMBER]"
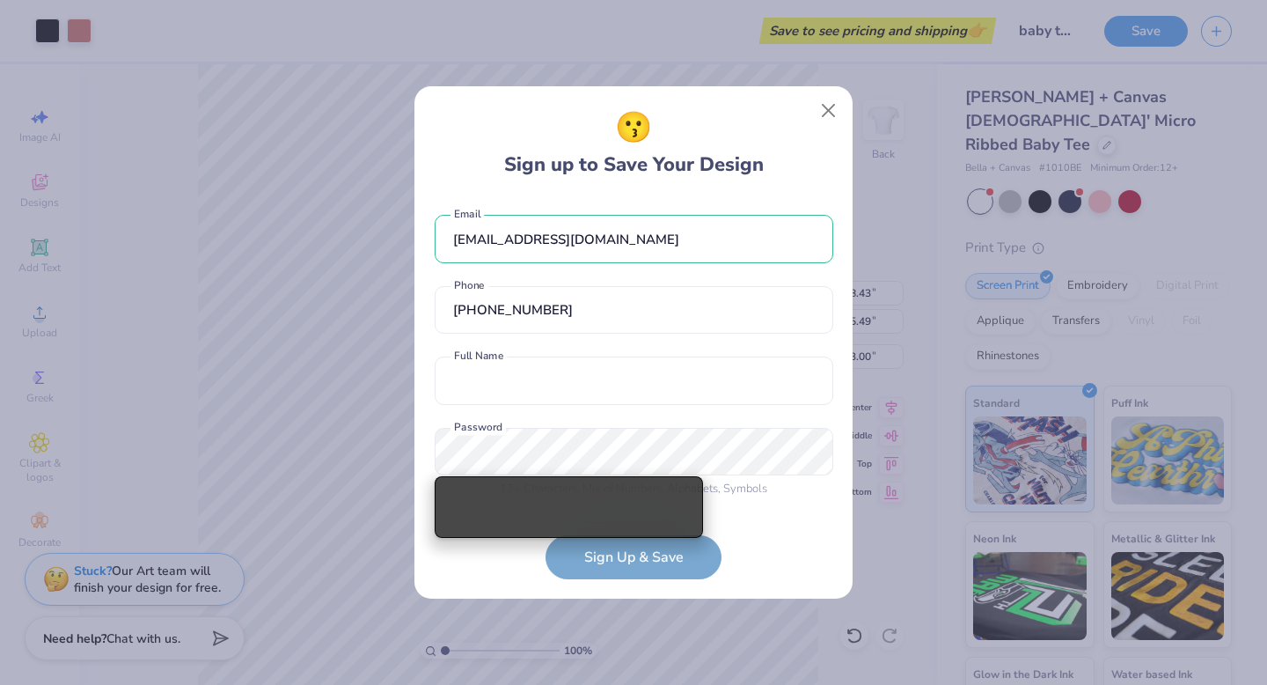
click at [655, 405] on div "[EMAIL_ADDRESS][DOMAIN_NAME] Email [PHONE_NUMBER] Phone Full Name is a required…" at bounding box center [634, 352] width 399 height 310
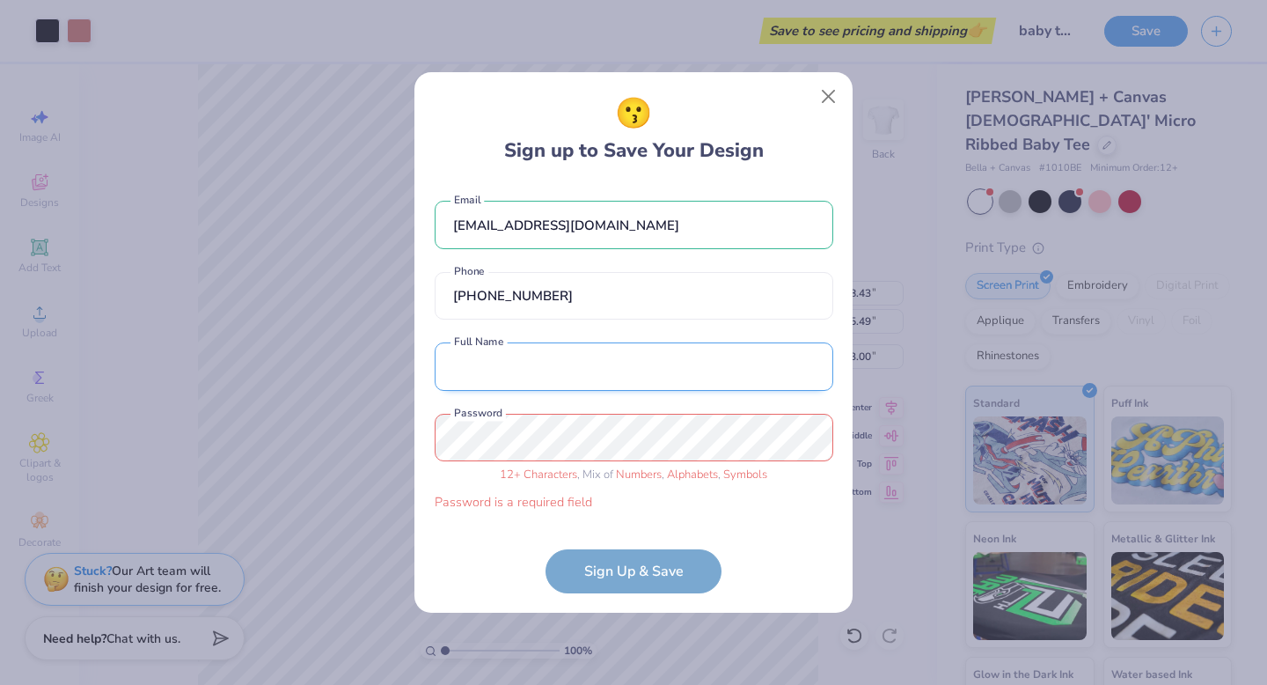
click at [663, 379] on input "text" at bounding box center [634, 366] width 399 height 48
type input "[PERSON_NAME]"
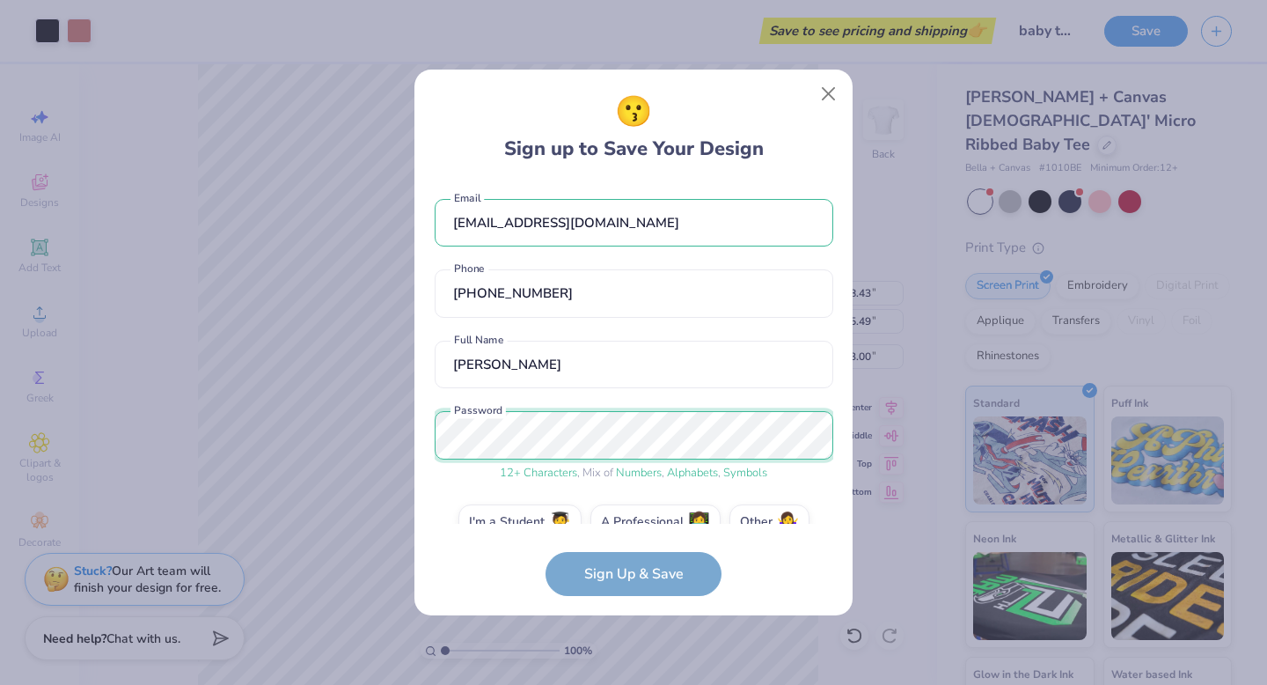
scroll to position [33, 0]
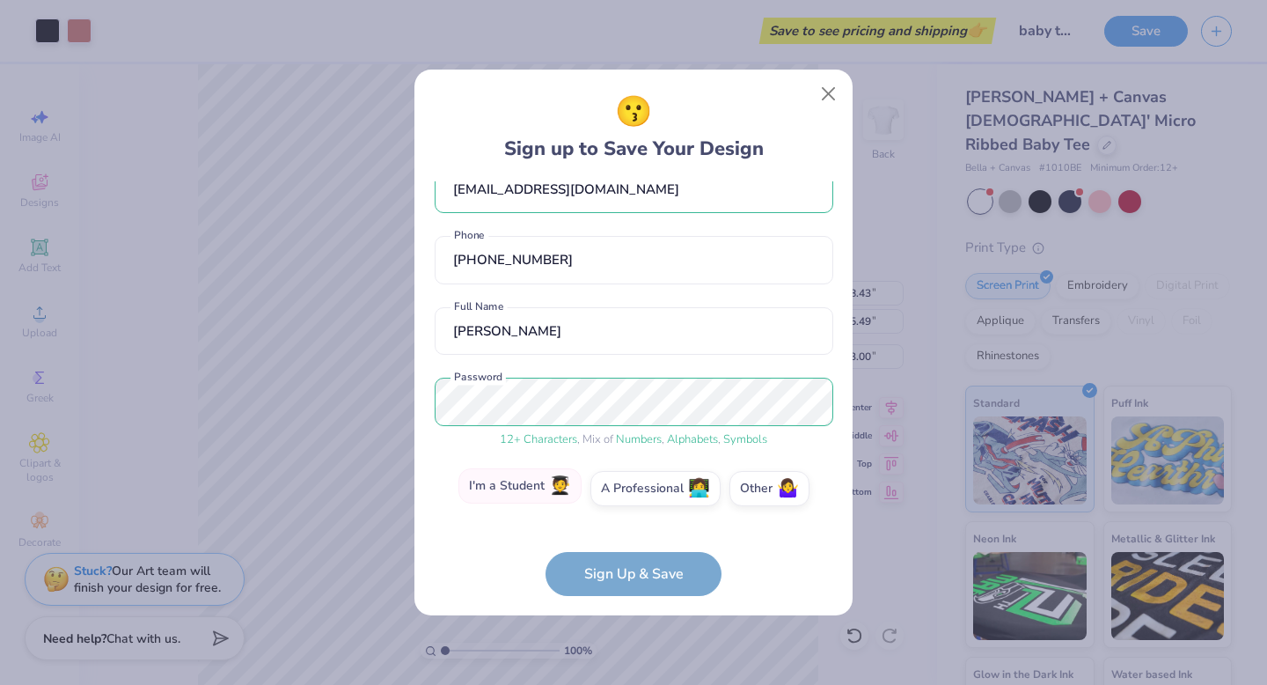
click at [543, 488] on label "I'm a Student 🧑‍🎓" at bounding box center [519, 485] width 123 height 35
click at [628, 521] on input "I'm a Student 🧑‍🎓" at bounding box center [633, 526] width 11 height 11
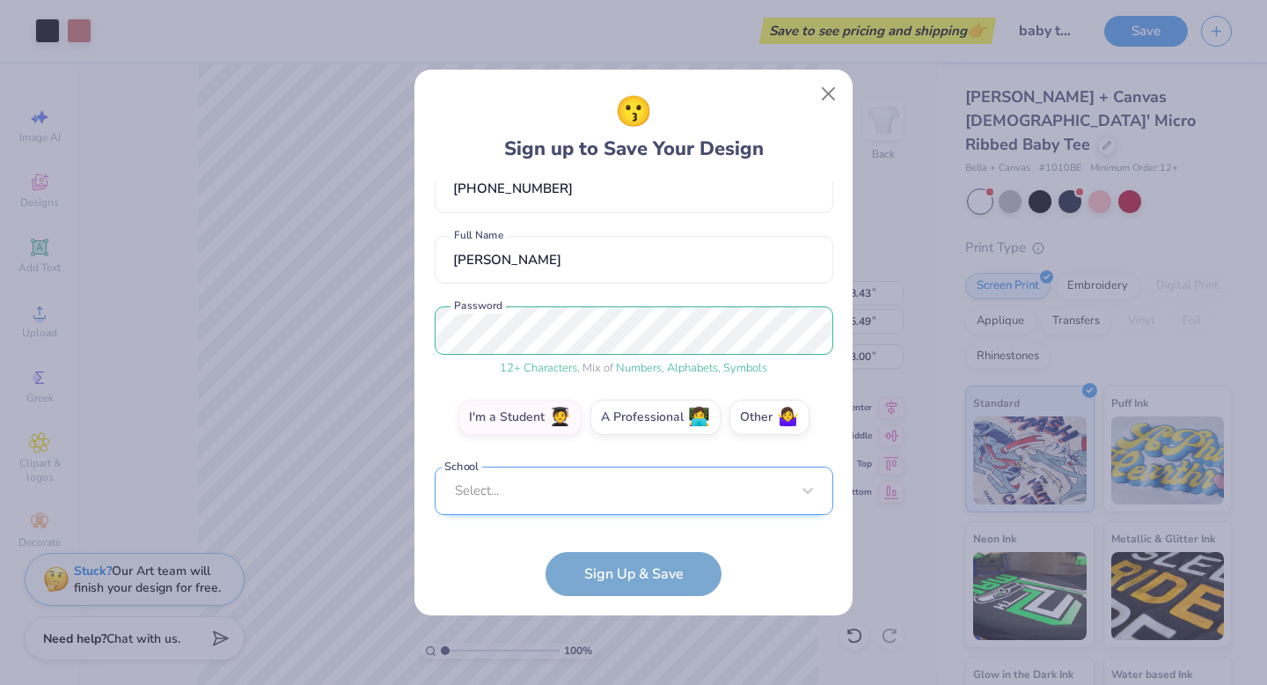
click at [550, 493] on div "Select..." at bounding box center [634, 490] width 399 height 48
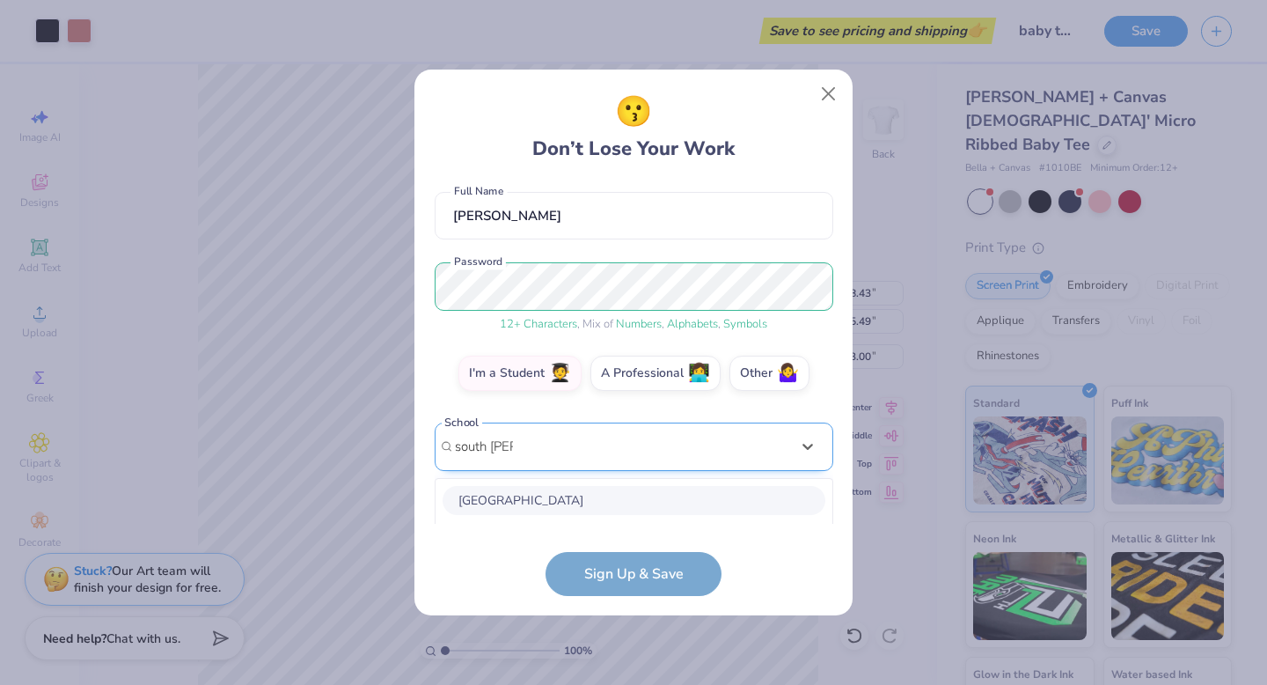
scroll to position [369, 0]
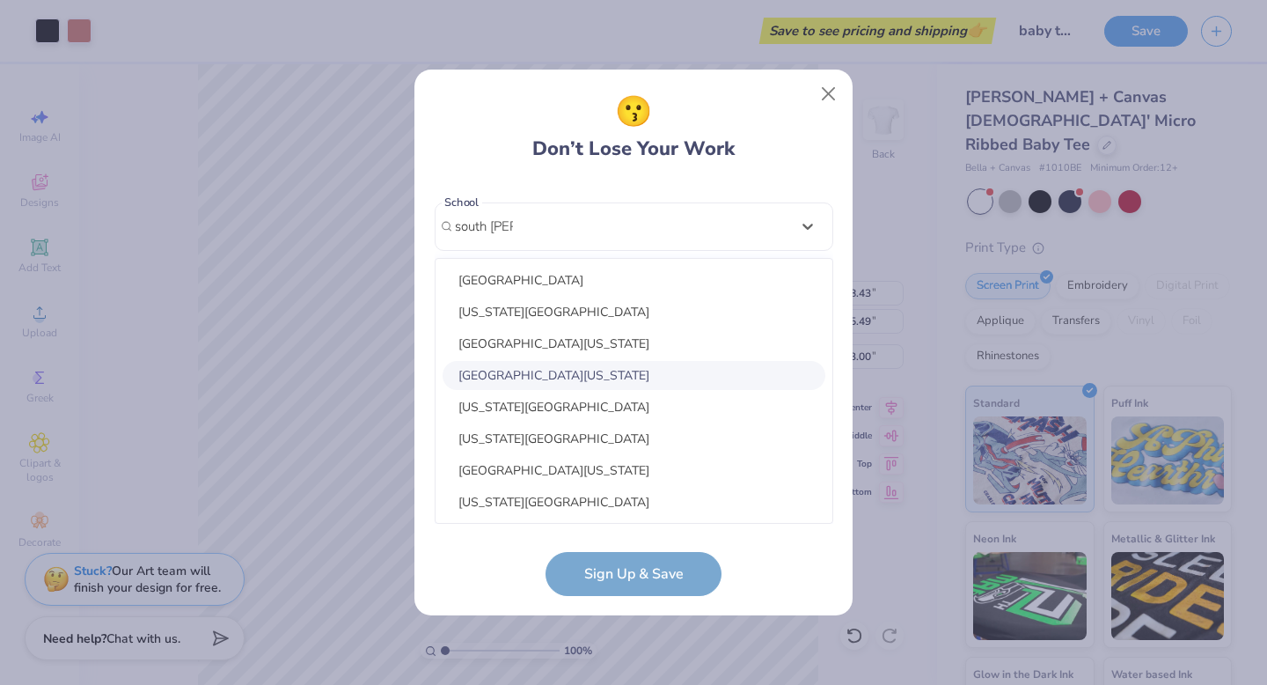
click at [640, 380] on div "[GEOGRAPHIC_DATA][US_STATE]" at bounding box center [634, 375] width 383 height 29
type input "south [PERSON_NAME]"
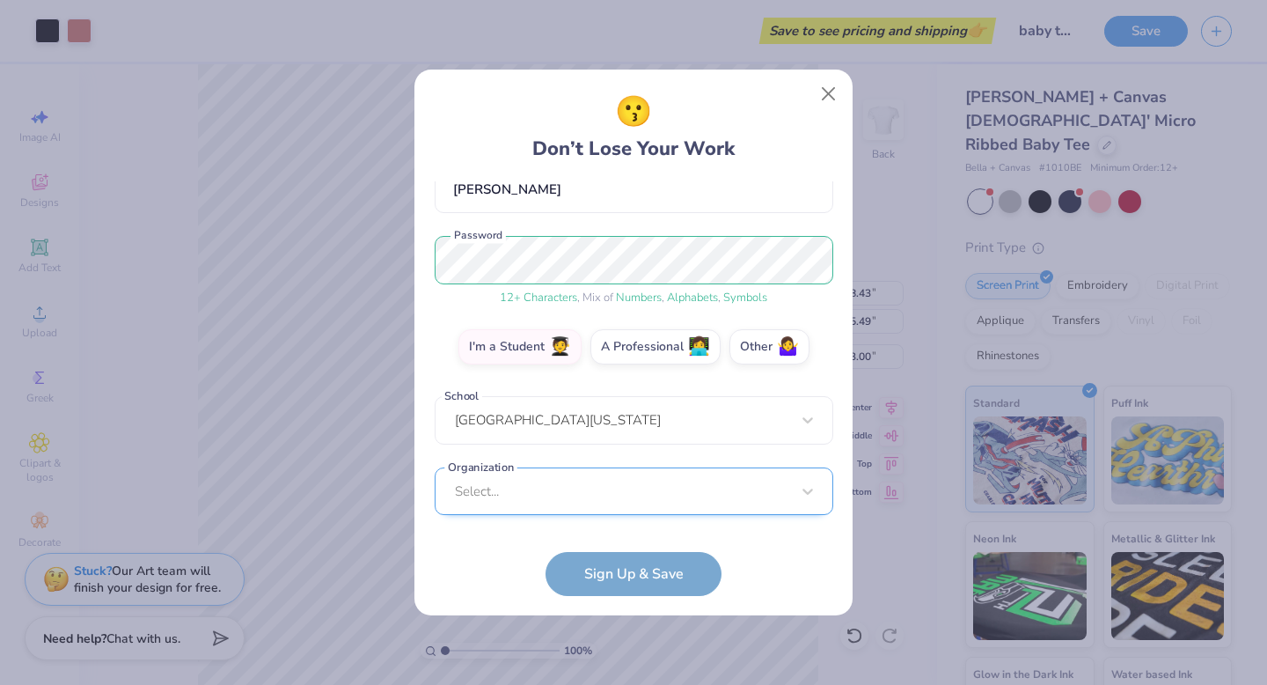
scroll to position [439, 0]
click at [613, 472] on div "Select..." at bounding box center [634, 490] width 399 height 48
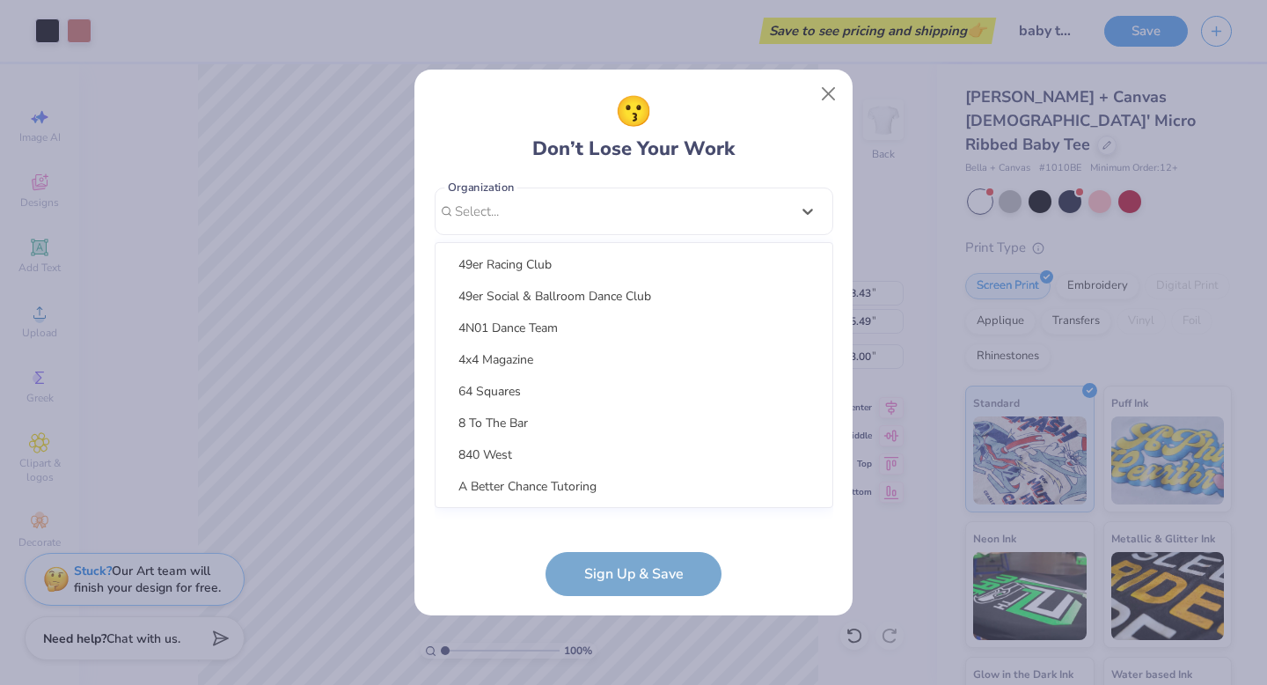
scroll to position [0, 0]
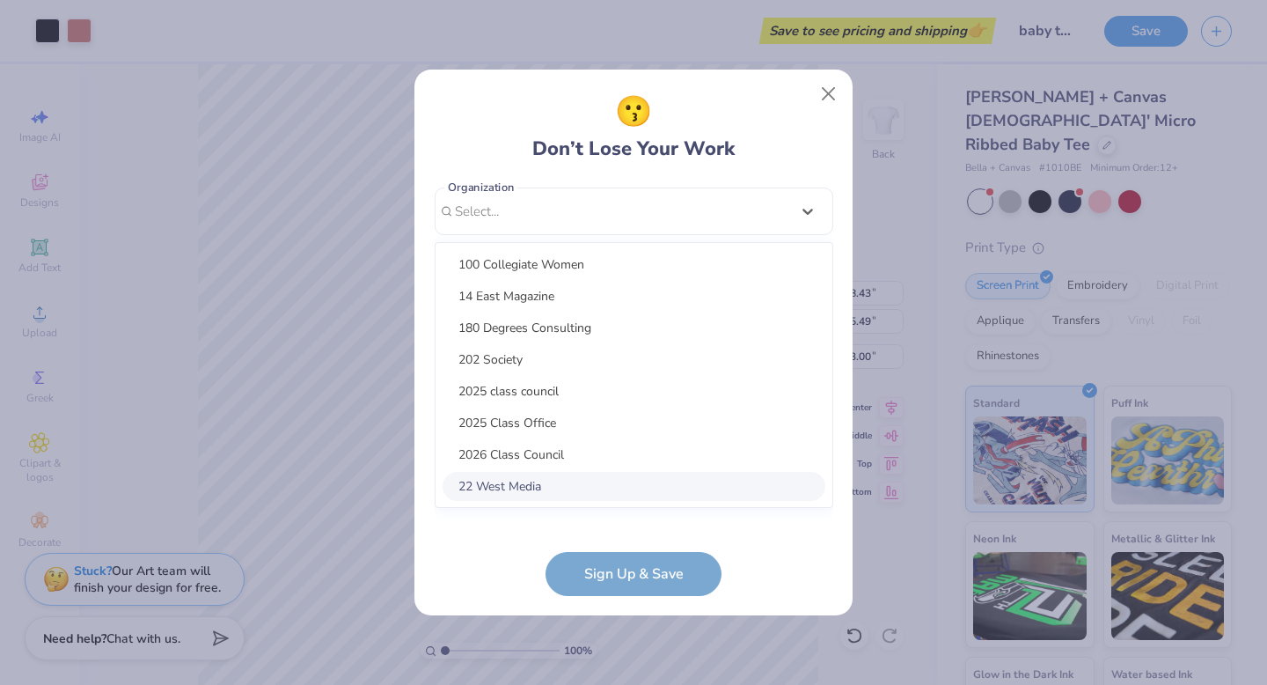
click at [473, 575] on form "[EMAIL_ADDRESS][DOMAIN_NAME] Email [PHONE_NUMBER] Phone [PERSON_NAME] Full Name…" at bounding box center [634, 388] width 399 height 414
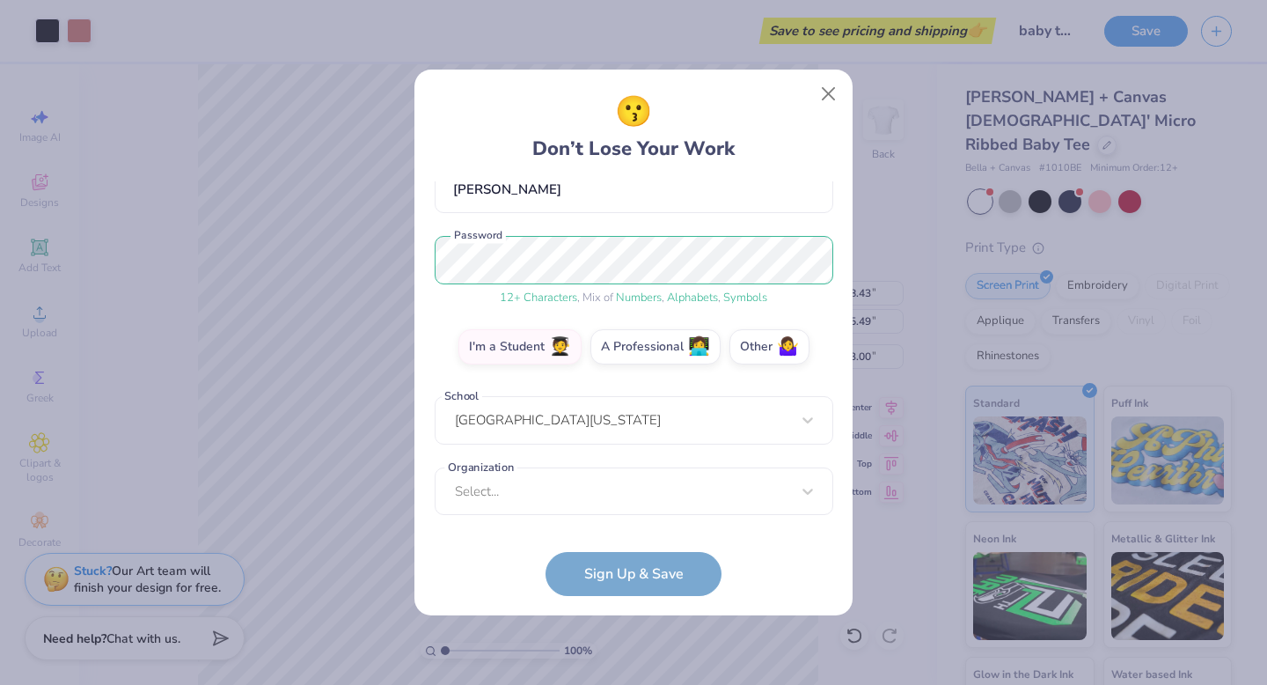
click at [636, 568] on form "[EMAIL_ADDRESS][DOMAIN_NAME] Email [PHONE_NUMBER] Phone [PERSON_NAME] Full Name…" at bounding box center [634, 388] width 399 height 414
click at [767, 350] on label "Other 🤷‍♀️" at bounding box center [769, 343] width 80 height 35
click at [640, 521] on input "Other 🤷‍♀️" at bounding box center [633, 526] width 11 height 11
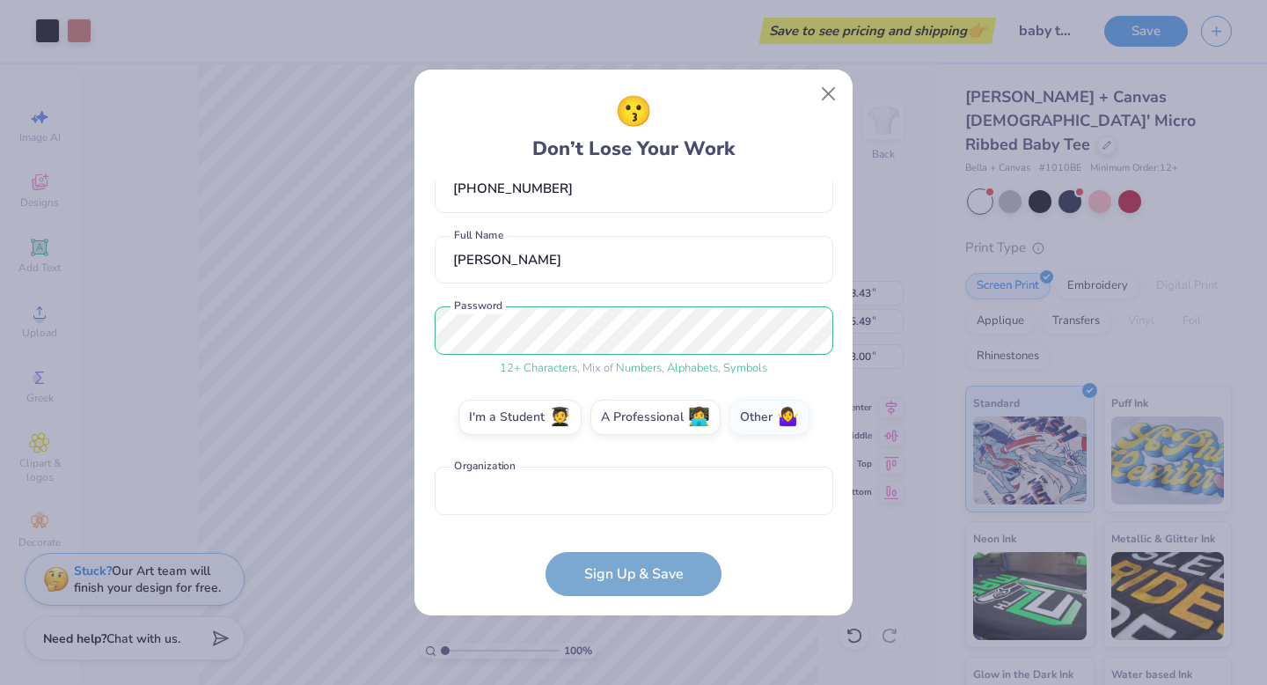
click at [656, 584] on form "[EMAIL_ADDRESS][DOMAIN_NAME] Email [PHONE_NUMBER] Phone [PERSON_NAME] Full Name…" at bounding box center [634, 388] width 399 height 414
click at [664, 572] on form "[EMAIL_ADDRESS][DOMAIN_NAME] Email [PHONE_NUMBER] Phone [PERSON_NAME] Full Name…" at bounding box center [634, 388] width 399 height 414
click at [637, 501] on input "text" at bounding box center [634, 490] width 399 height 48
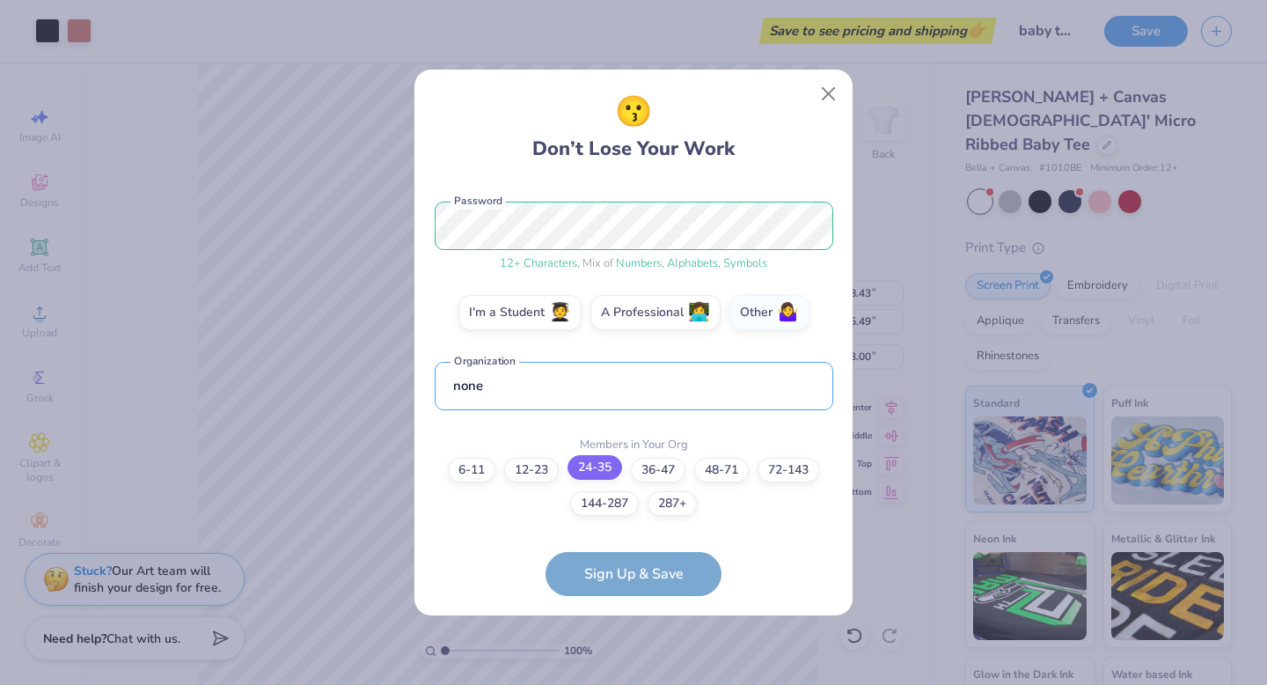
type input "none"
click at [595, 469] on label "24-35" at bounding box center [595, 467] width 55 height 25
click at [628, 684] on input "24-35" at bounding box center [633, 696] width 11 height 11
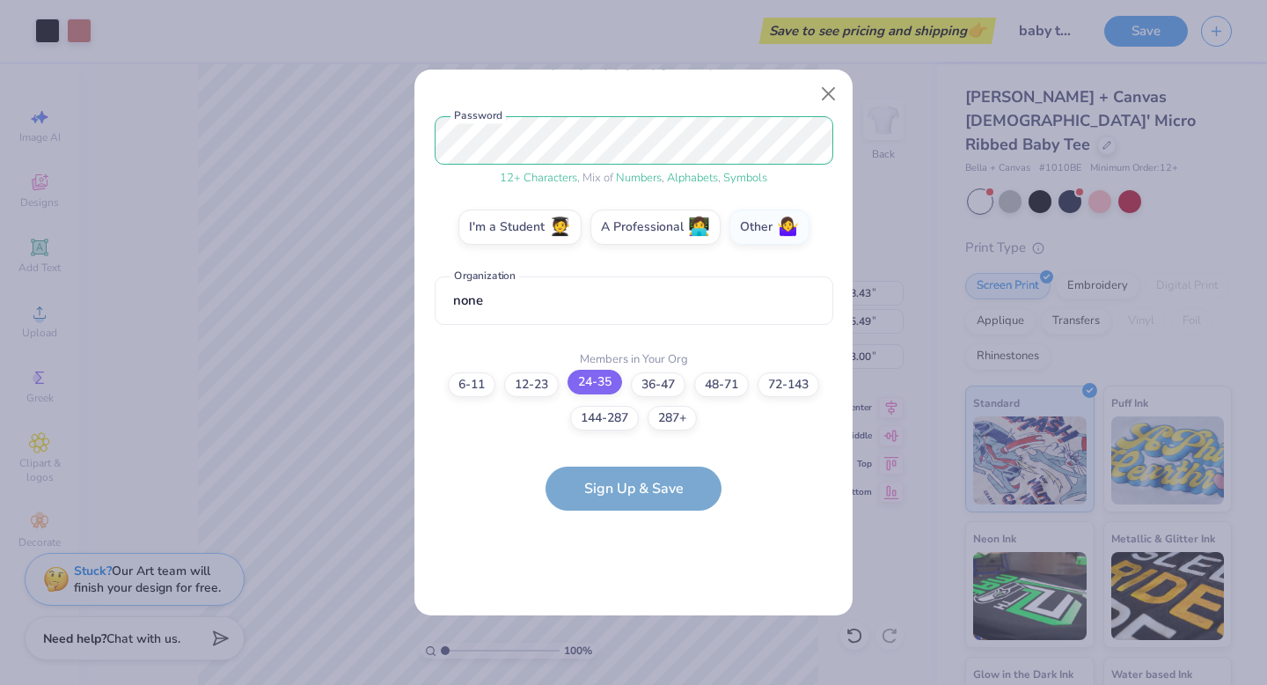
scroll to position [0, 0]
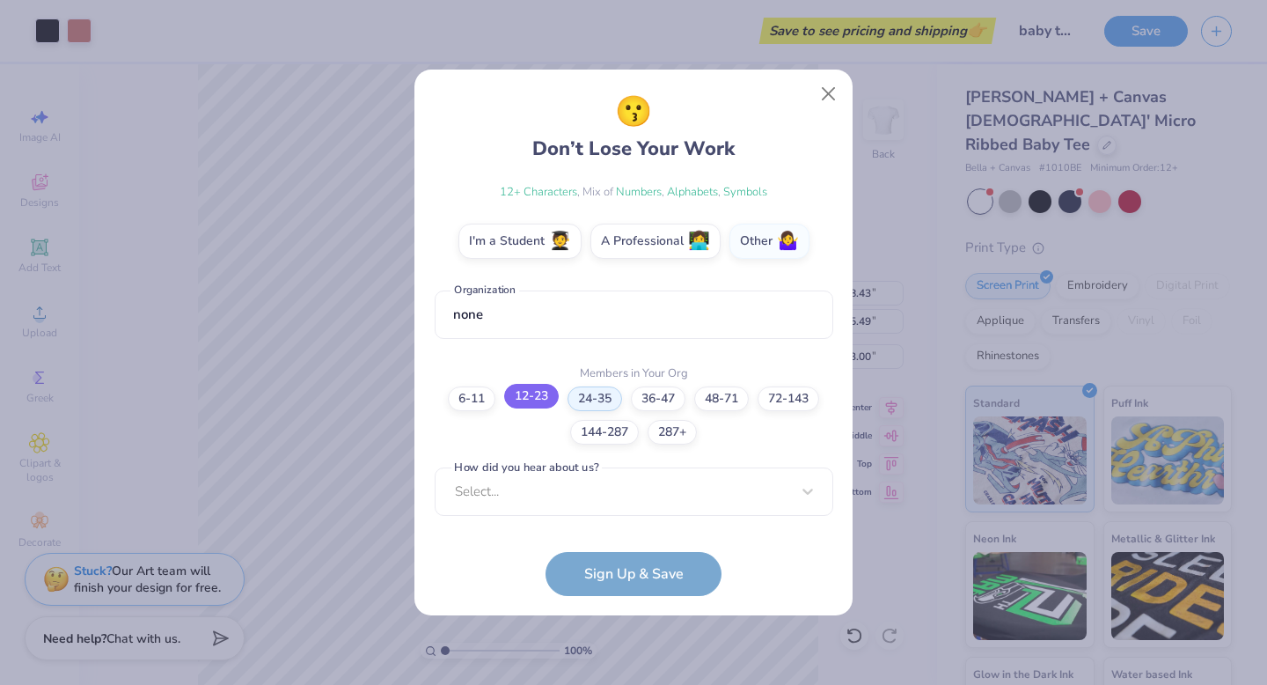
click at [536, 400] on label "12-23" at bounding box center [531, 396] width 55 height 25
click at [628, 684] on input "12-23" at bounding box center [633, 696] width 11 height 11
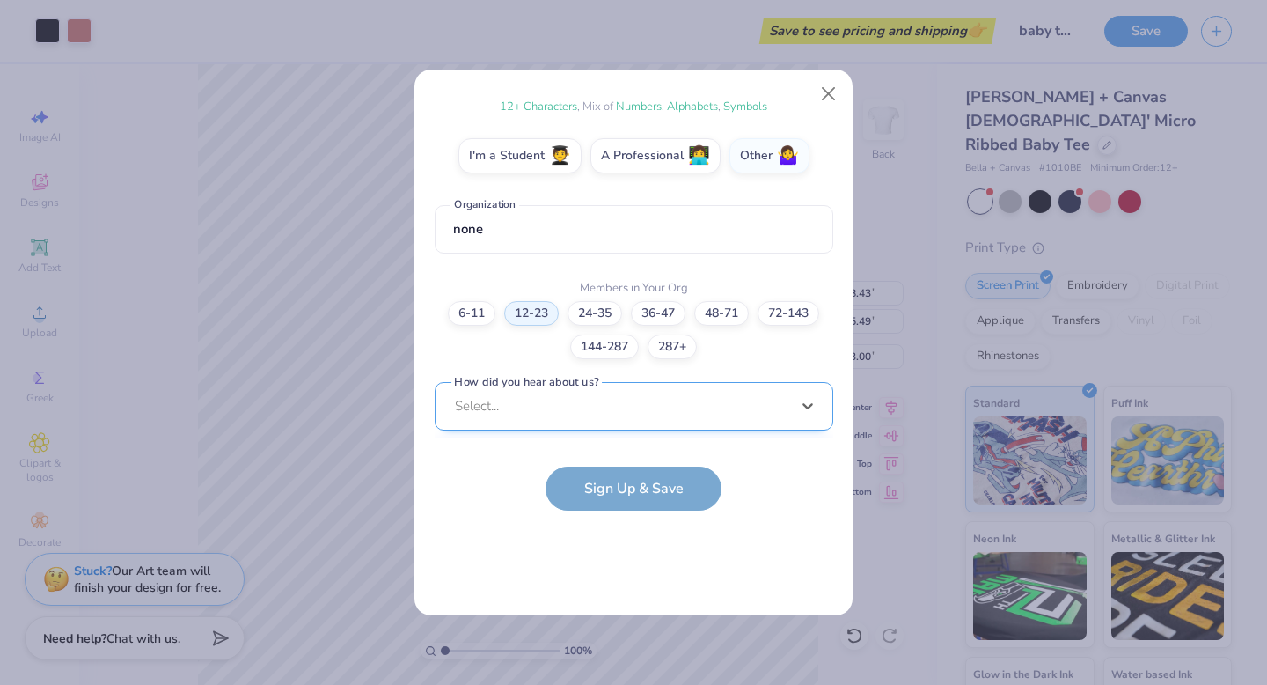
click at [538, 401] on div "option Word of Mouth focused, 8 of 15. 15 results available. Use Up and Down to…" at bounding box center [634, 542] width 399 height 321
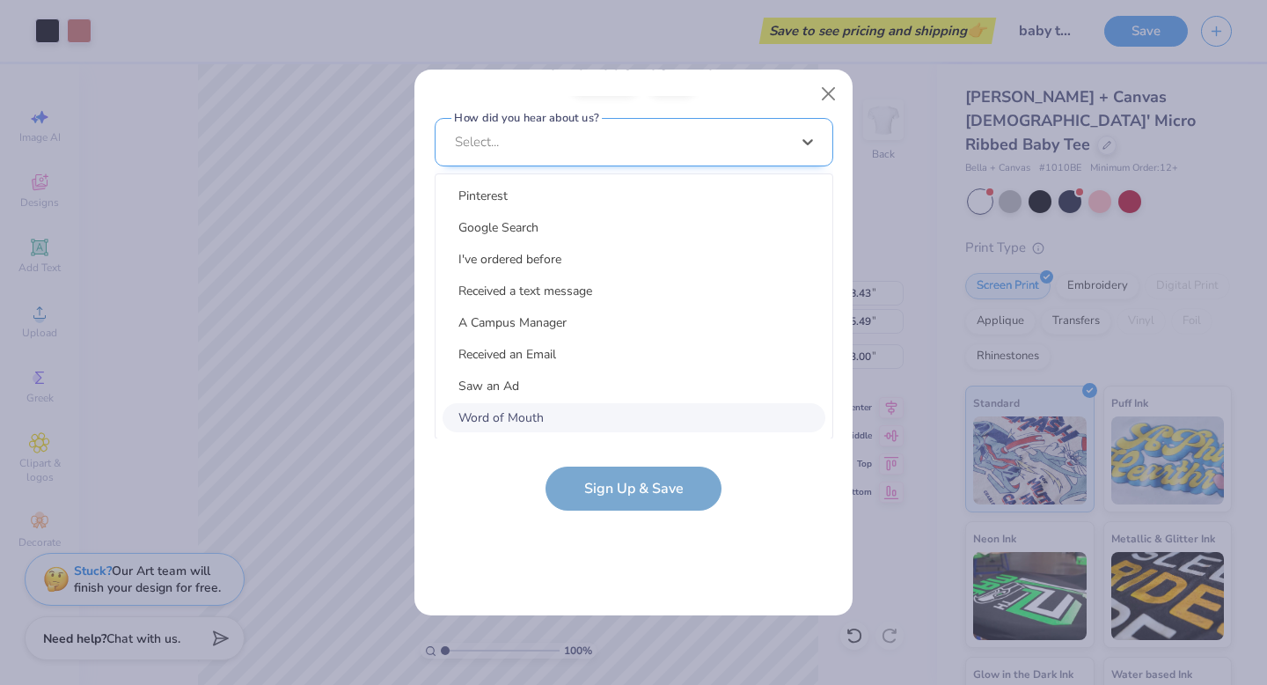
scroll to position [0, 0]
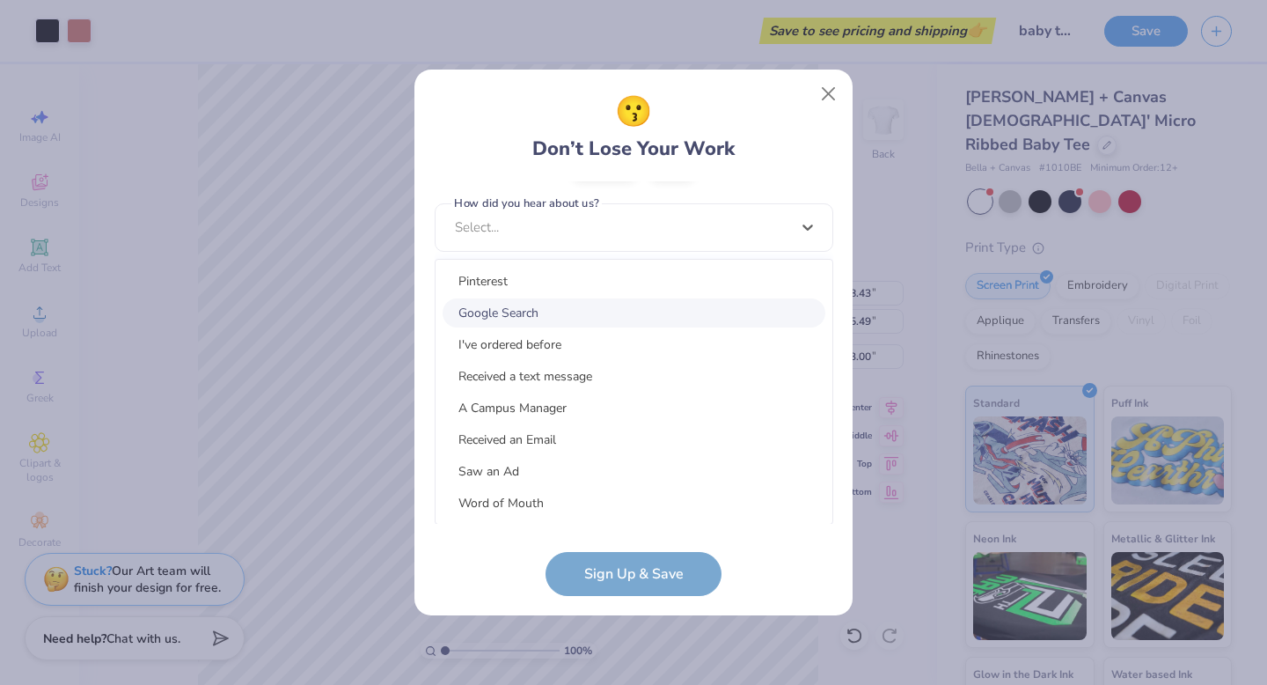
click at [553, 320] on div "Google Search" at bounding box center [634, 312] width 383 height 29
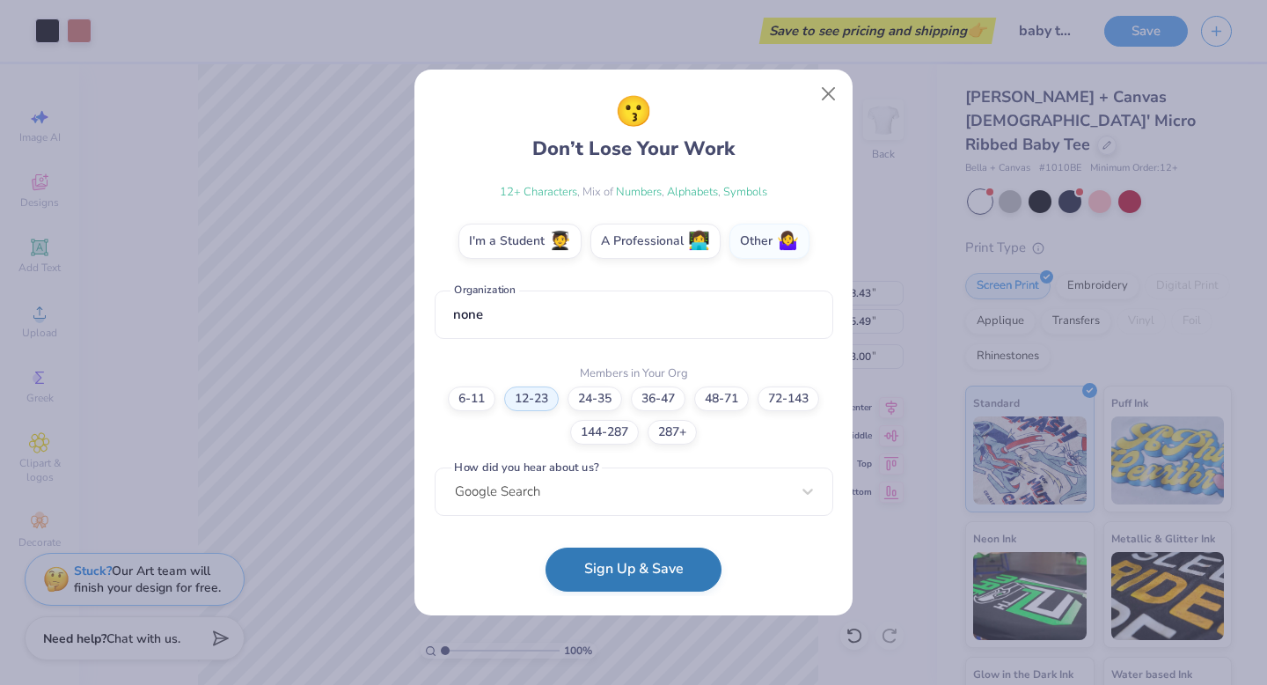
click at [632, 577] on button "Sign Up & Save" at bounding box center [634, 569] width 176 height 44
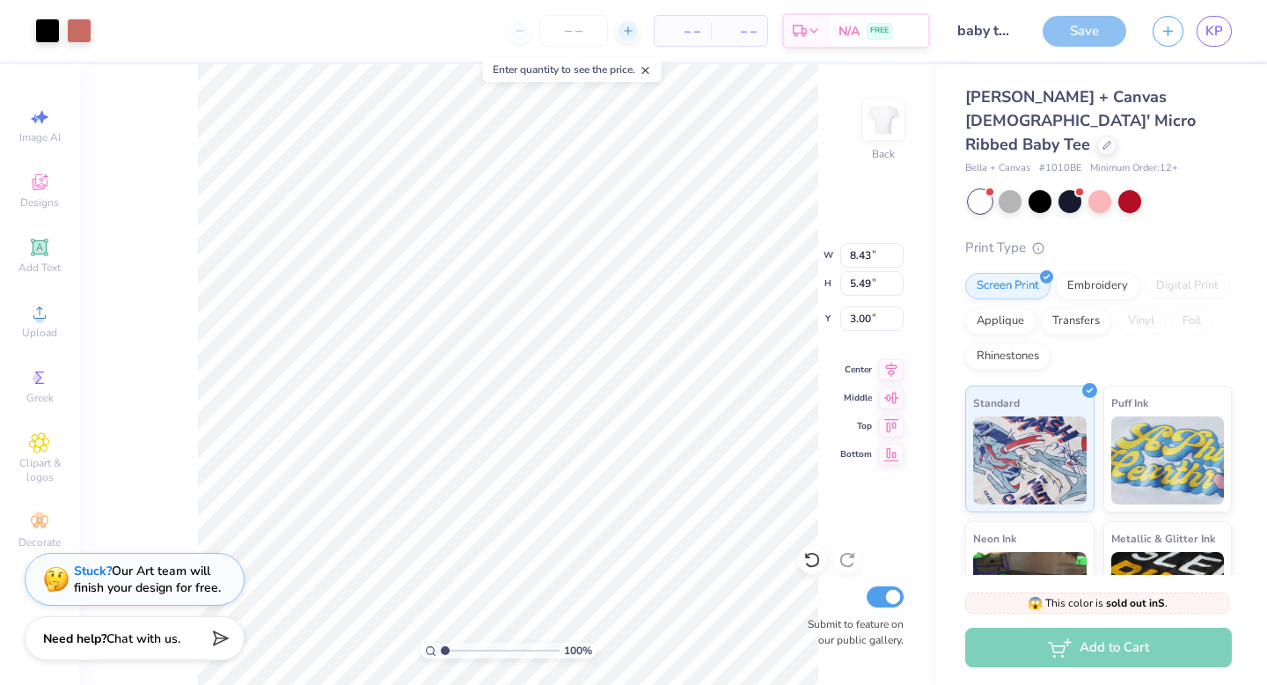
click at [619, 28] on div at bounding box center [628, 31] width 24 height 24
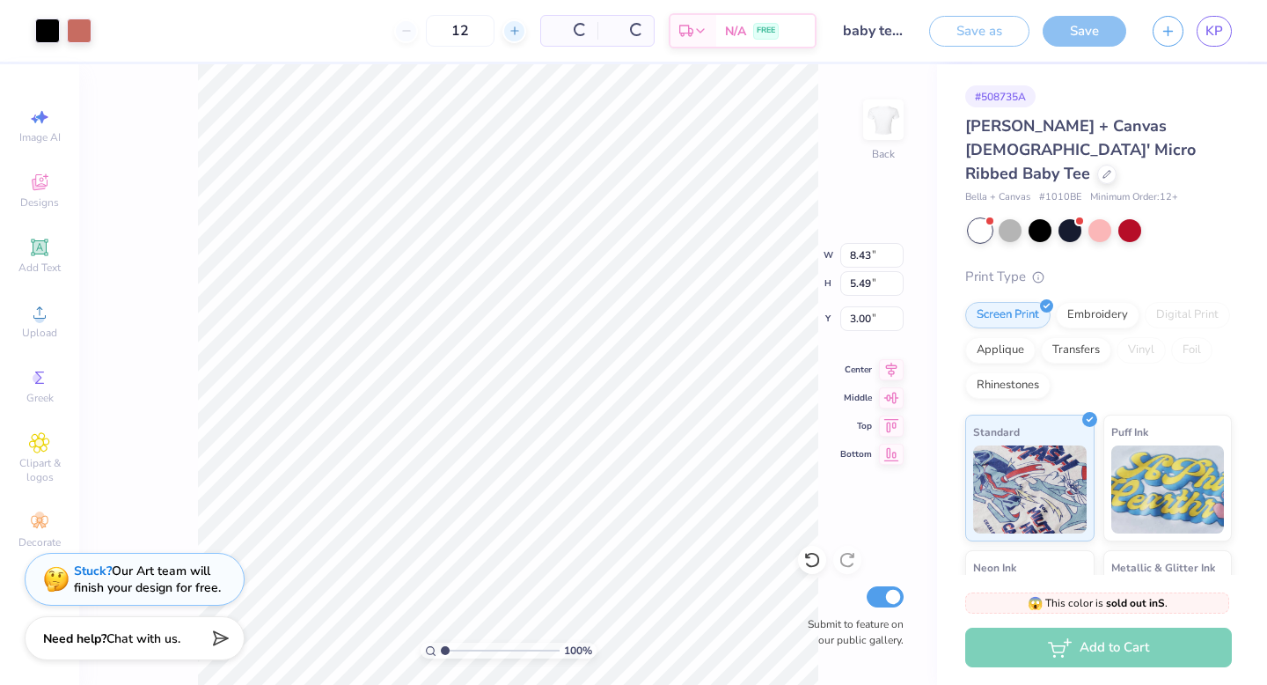
click at [619, 28] on span at bounding box center [625, 31] width 35 height 18
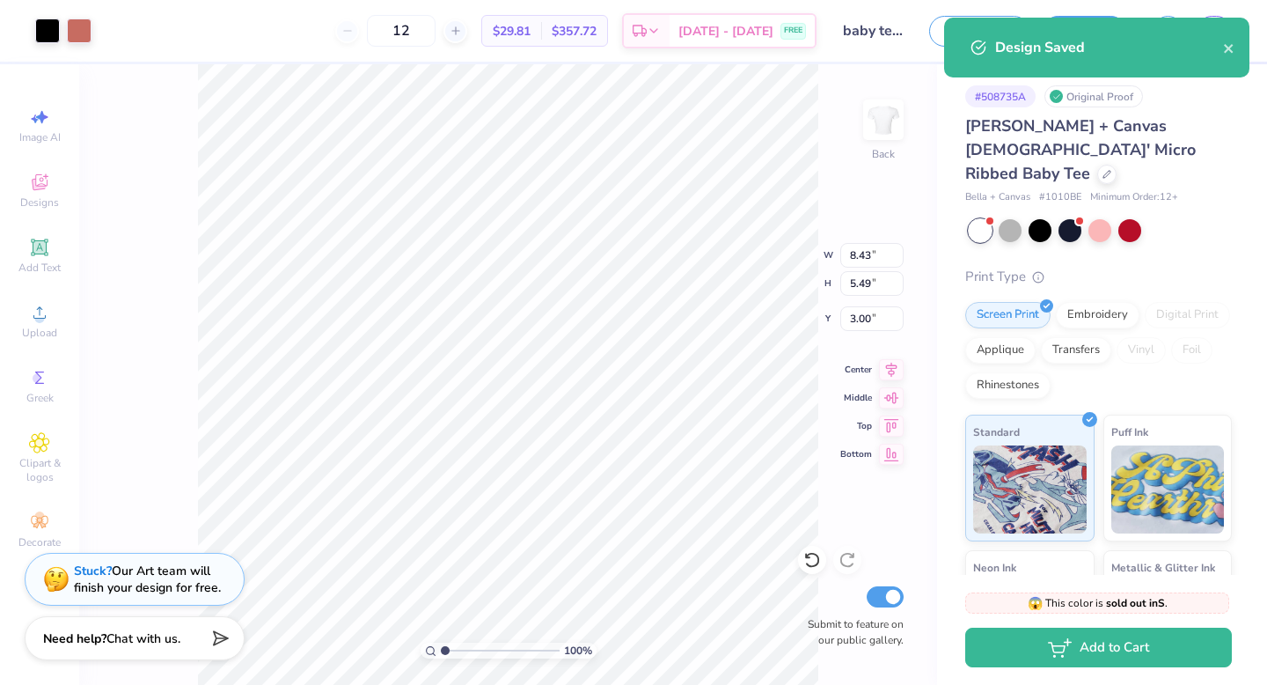
click at [440, 36] on div "12" at bounding box center [401, 31] width 132 height 32
click at [454, 36] on icon at bounding box center [456, 31] width 12 height 12
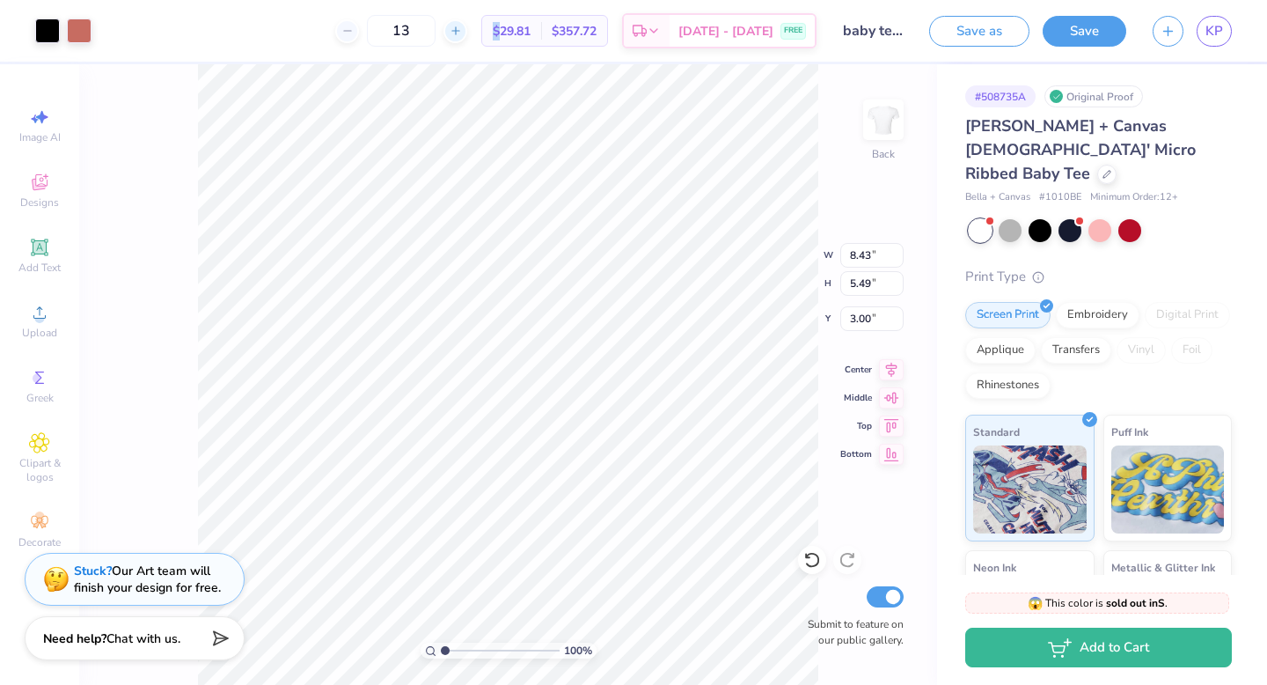
click at [454, 36] on icon at bounding box center [456, 31] width 12 height 12
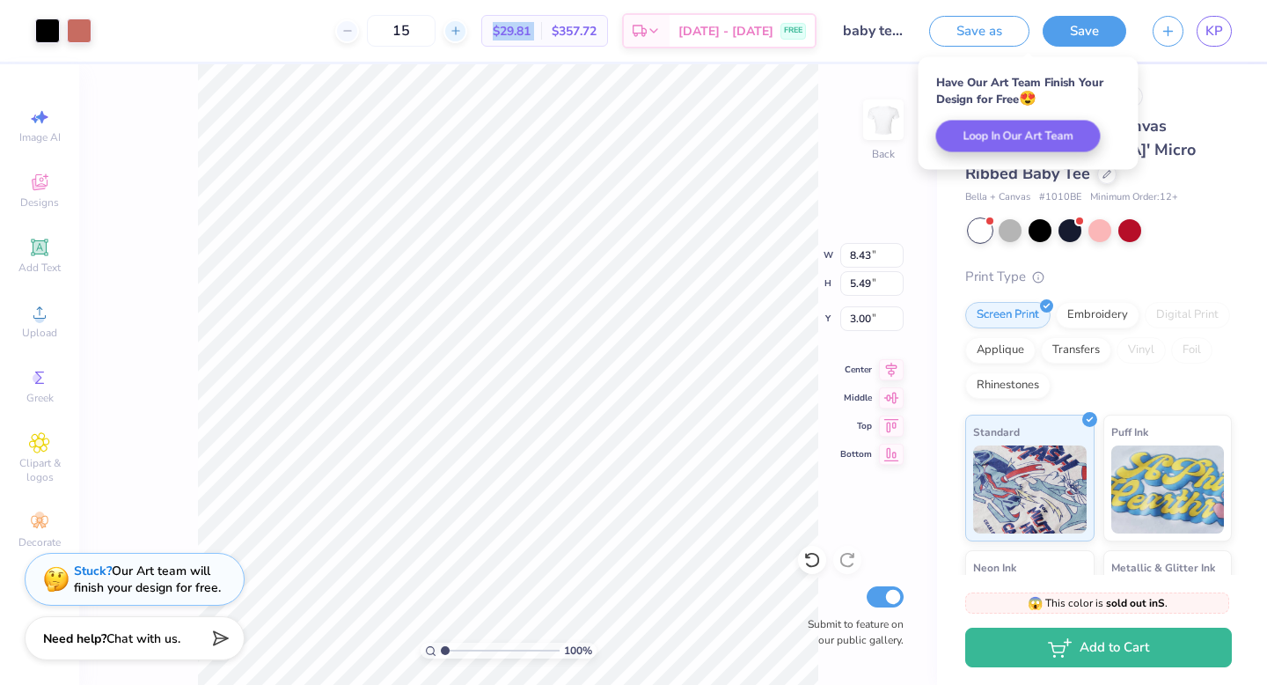
click at [454, 36] on icon at bounding box center [456, 31] width 12 height 12
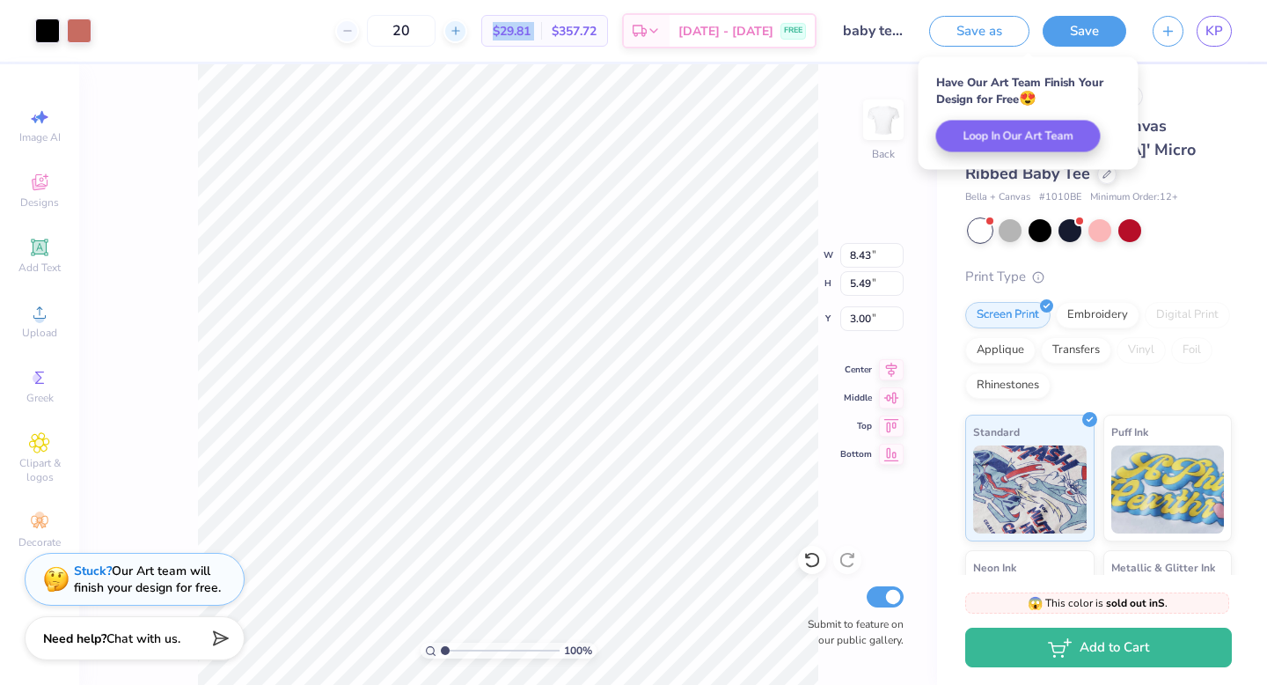
click at [454, 36] on icon at bounding box center [456, 31] width 12 height 12
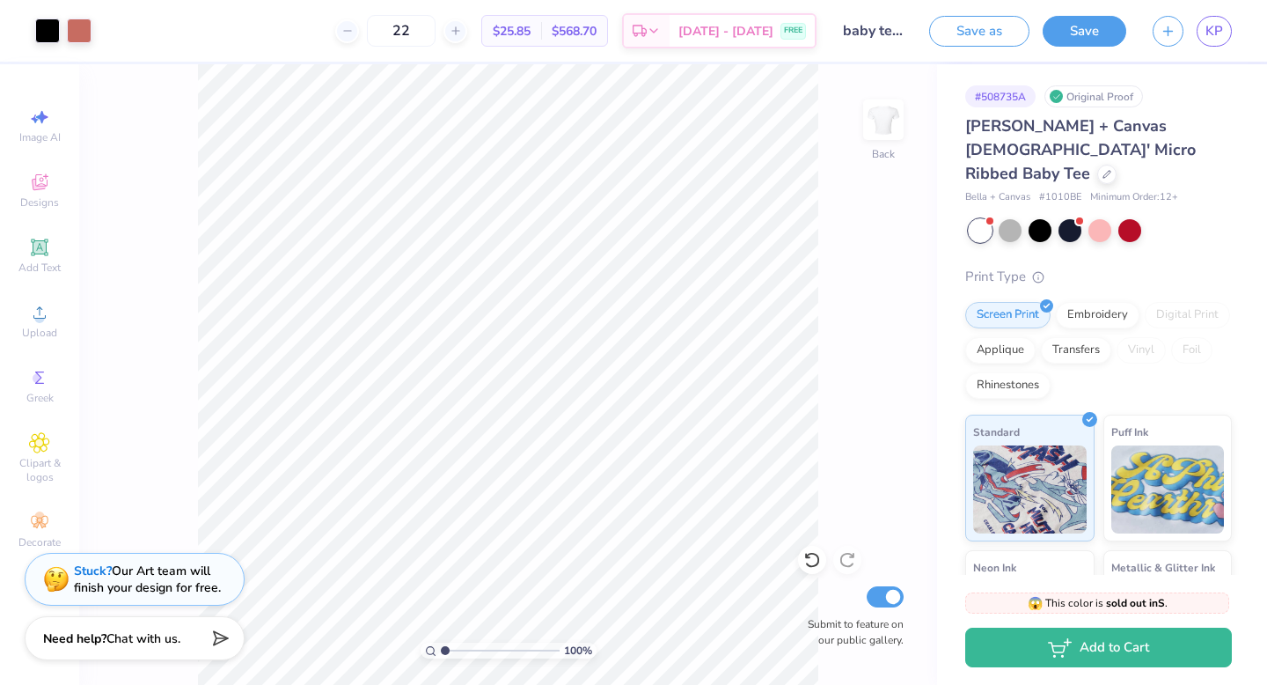
click at [514, 23] on span "$25.85" at bounding box center [512, 31] width 38 height 18
click at [80, 31] on div at bounding box center [79, 29] width 25 height 25
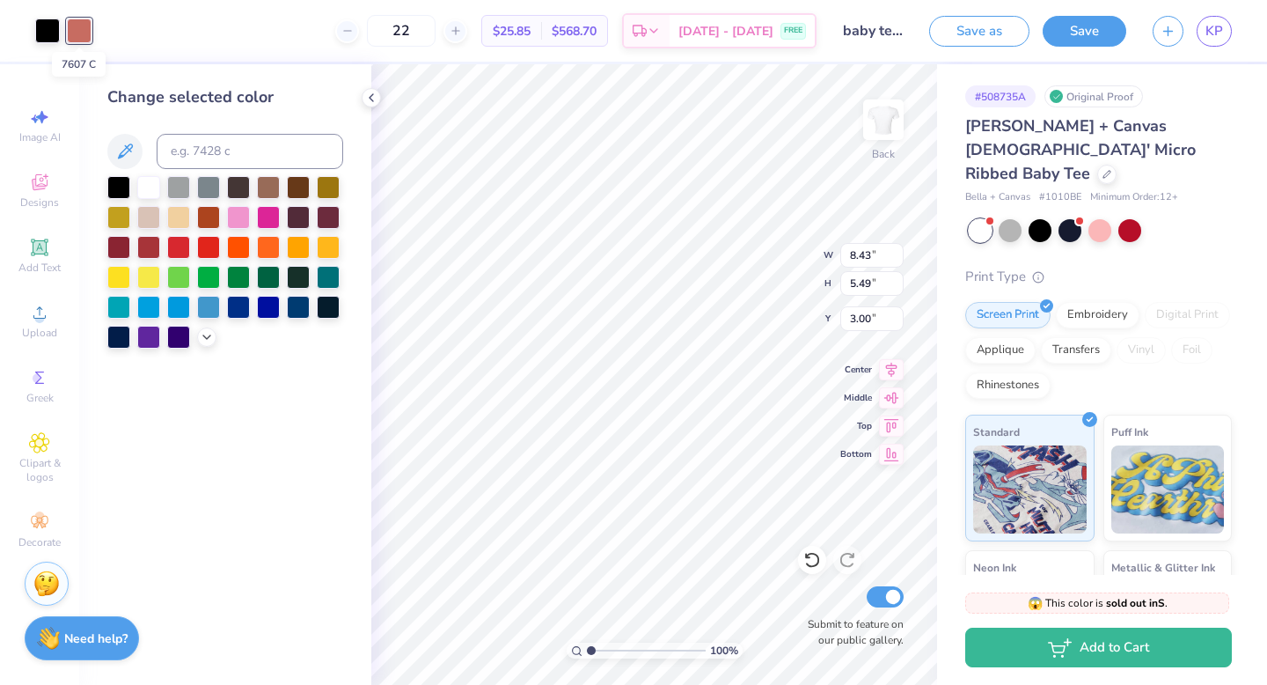
click at [80, 31] on div at bounding box center [79, 30] width 25 height 25
click at [158, 247] on div at bounding box center [148, 245] width 23 height 23
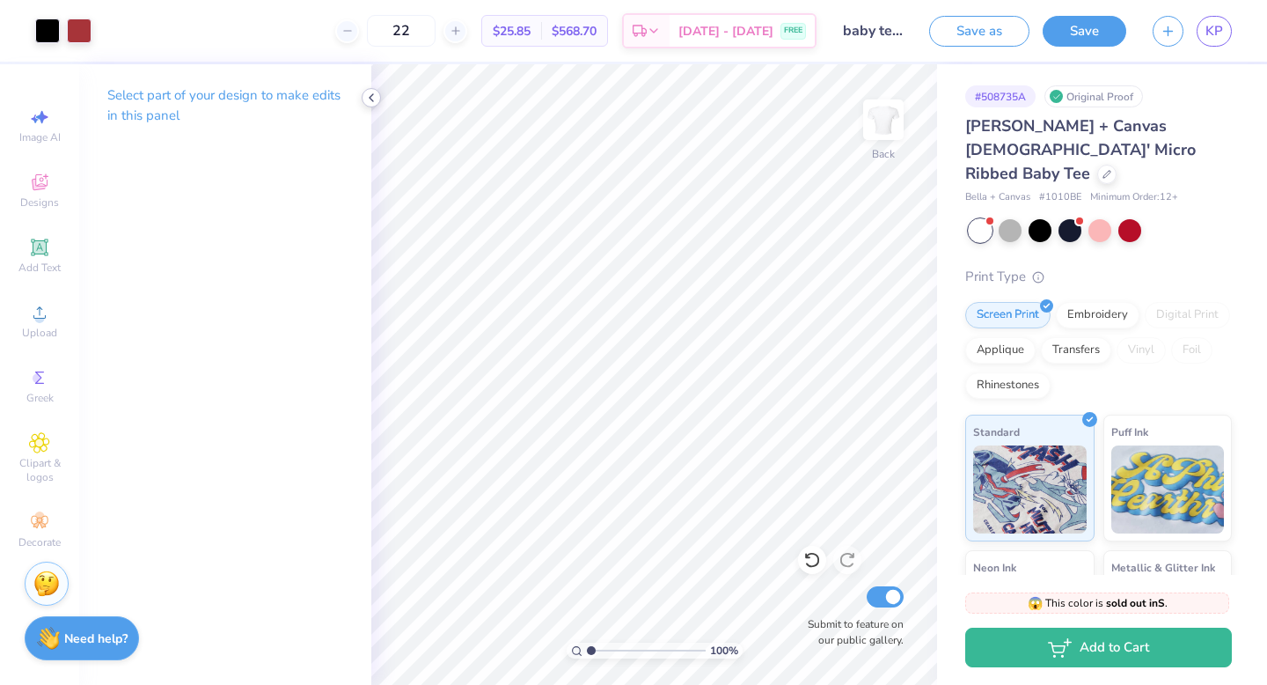
click at [371, 94] on polyline at bounding box center [372, 97] width 4 height 7
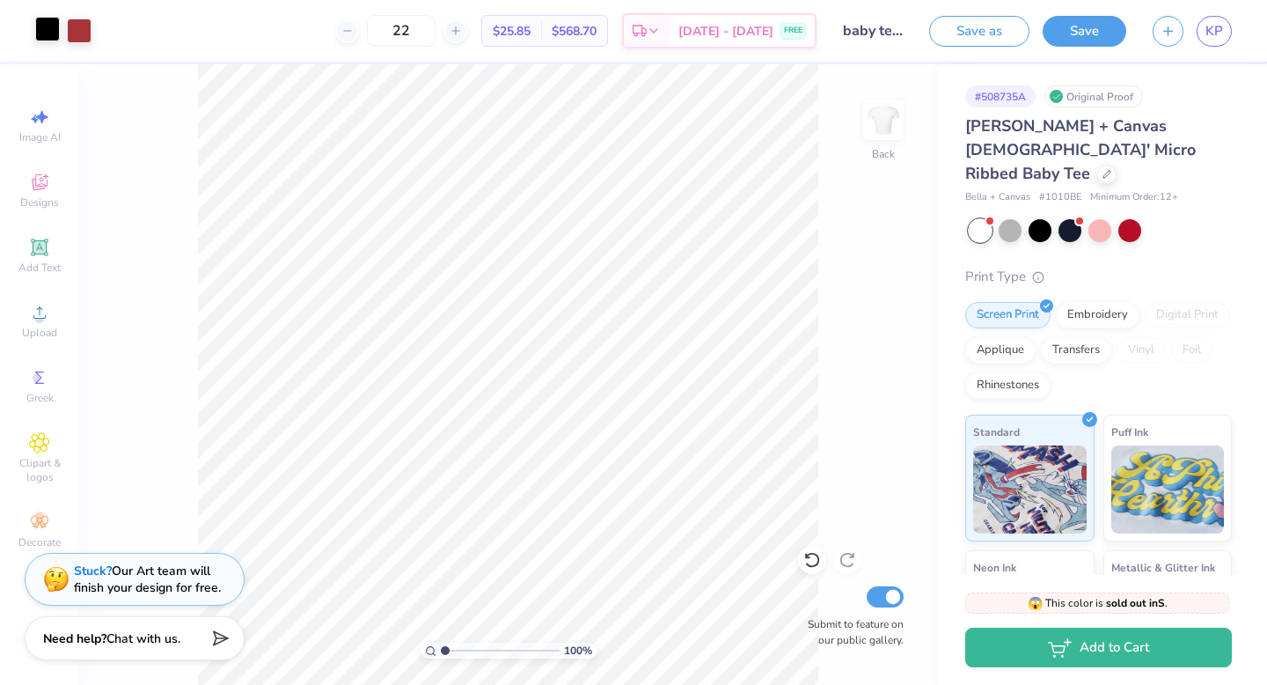
click at [44, 35] on div at bounding box center [47, 29] width 25 height 25
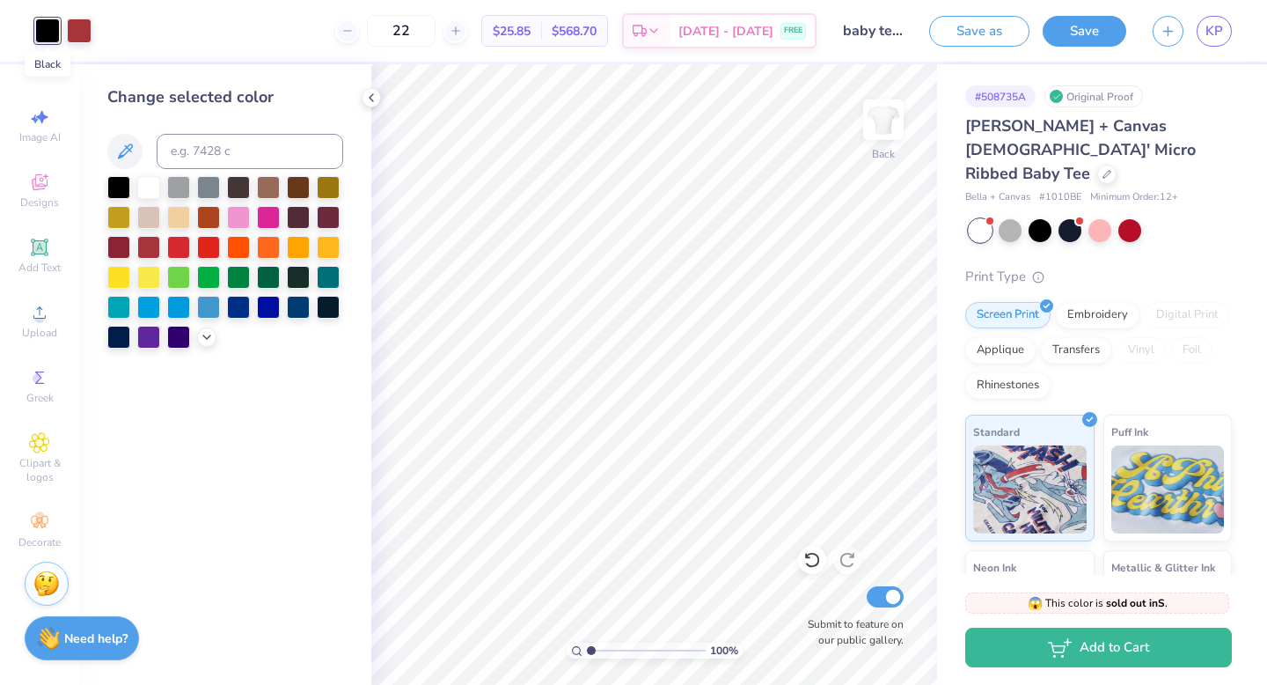
click at [45, 36] on div at bounding box center [47, 30] width 25 height 25
click at [55, 35] on div at bounding box center [47, 30] width 25 height 25
click at [368, 104] on icon at bounding box center [371, 98] width 14 height 14
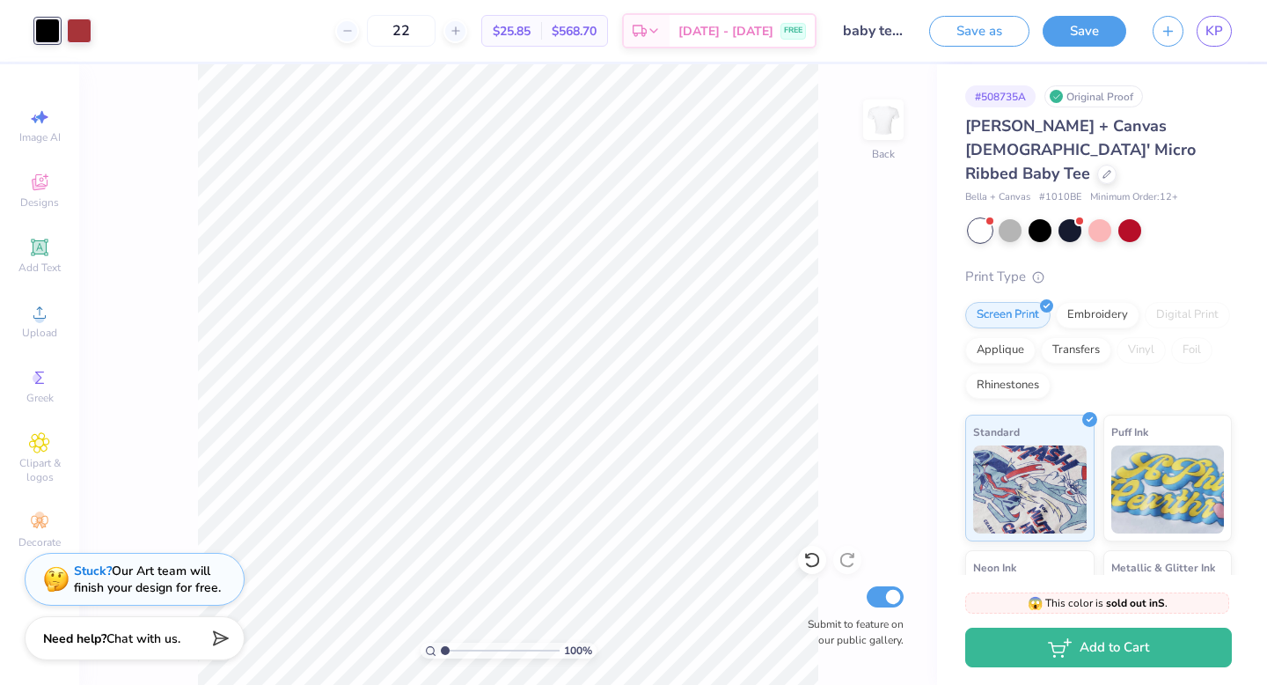
click at [362, 40] on div "22" at bounding box center [401, 31] width 132 height 32
click at [358, 36] on div at bounding box center [347, 31] width 24 height 24
type input "20"
